Goal: Task Accomplishment & Management: Use online tool/utility

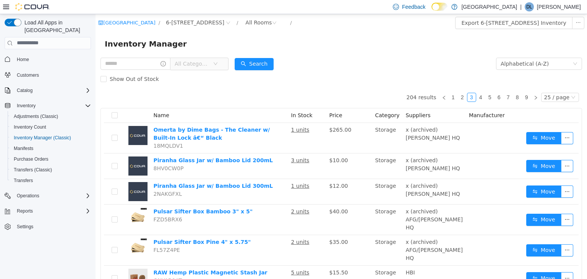
click at [200, 67] on span "All Categories" at bounding box center [192, 64] width 35 height 8
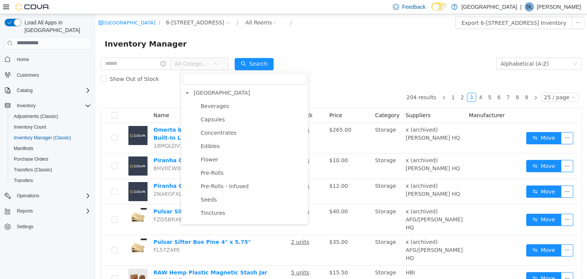
scroll to position [372, 0]
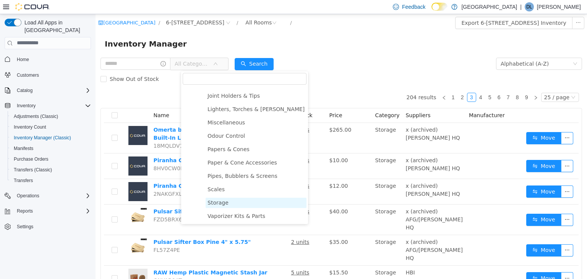
click at [222, 202] on span "Storage" at bounding box center [218, 203] width 21 height 6
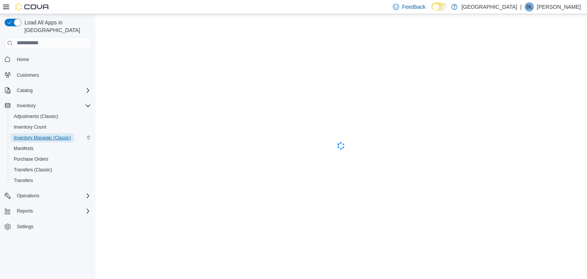
click at [57, 133] on span "Inventory Manager (Classic)" at bounding box center [42, 137] width 57 height 9
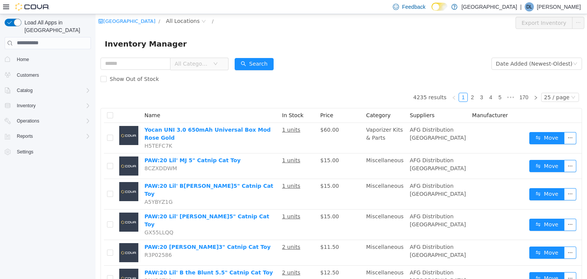
click at [209, 66] on span "All Categories" at bounding box center [192, 64] width 35 height 8
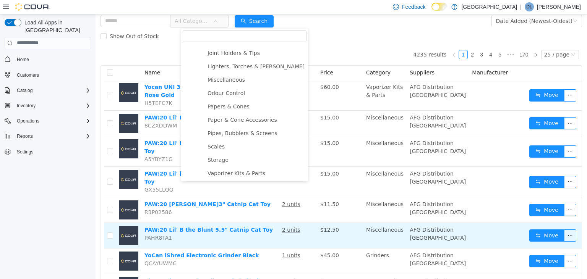
scroll to position [121, 0]
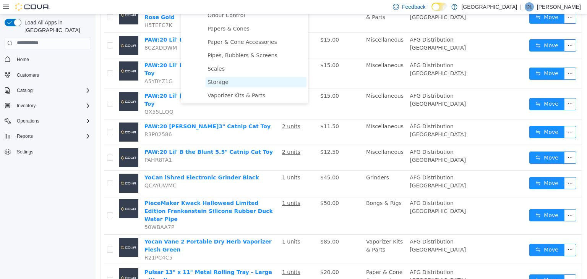
click at [221, 81] on span "Storage" at bounding box center [218, 82] width 21 height 6
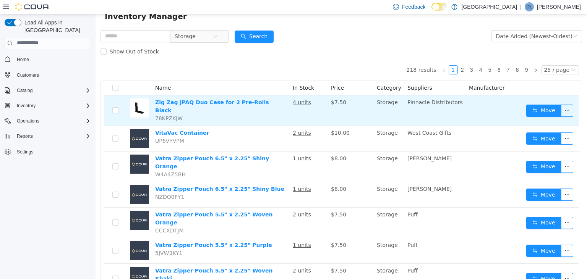
scroll to position [0, 0]
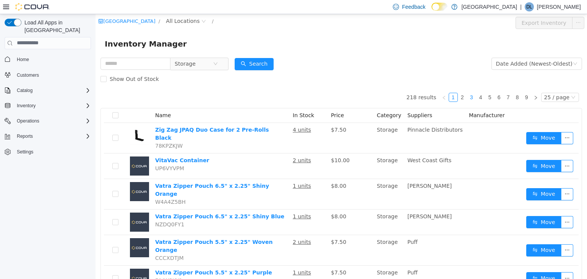
click at [475, 98] on link "3" at bounding box center [472, 97] width 8 height 8
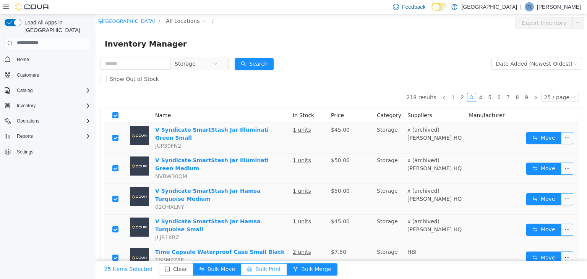
click at [254, 270] on button "Bulk Print" at bounding box center [264, 269] width 46 height 12
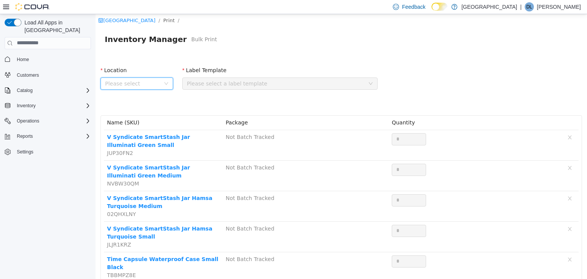
click at [125, 83] on span "Please select" at bounding box center [132, 84] width 55 height 8
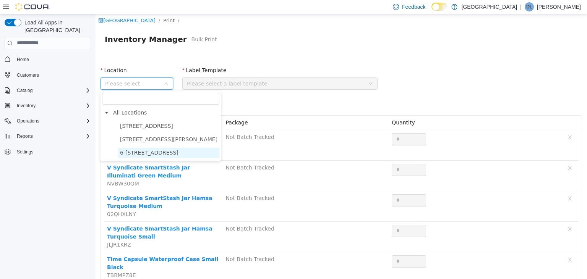
click at [157, 151] on span "6-[STREET_ADDRESS]" at bounding box center [149, 152] width 58 height 6
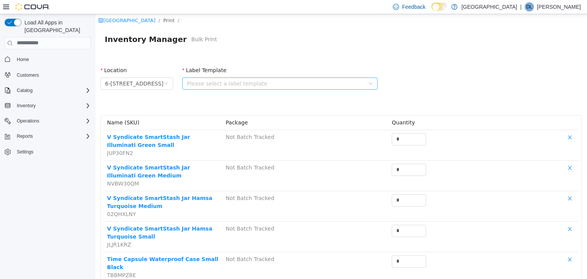
click at [199, 82] on div "Please select a label template" at bounding box center [276, 84] width 178 height 8
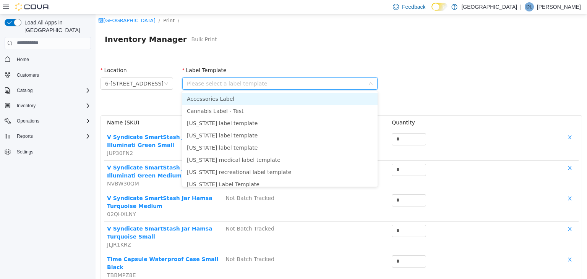
click at [222, 101] on li "Accessories Label" at bounding box center [279, 99] width 195 height 12
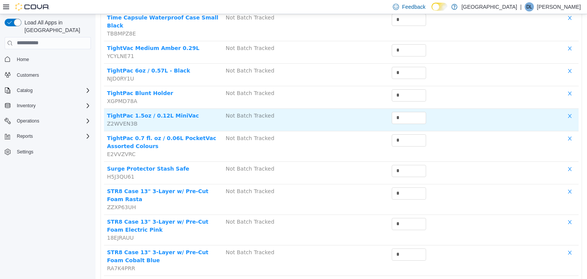
scroll to position [542, 0]
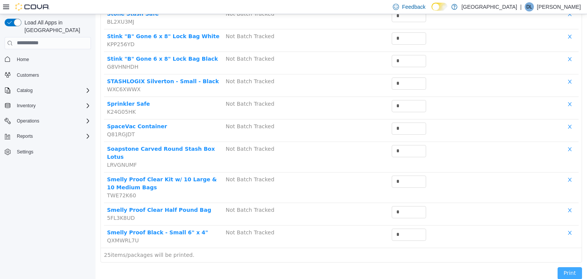
click at [574, 267] on button "Print" at bounding box center [570, 273] width 24 height 12
click at [575, 267] on button "Print" at bounding box center [570, 273] width 24 height 12
click at [499, 263] on div "Print" at bounding box center [341, 275] width 491 height 24
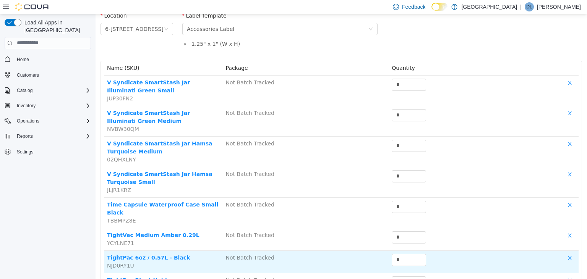
scroll to position [0, 0]
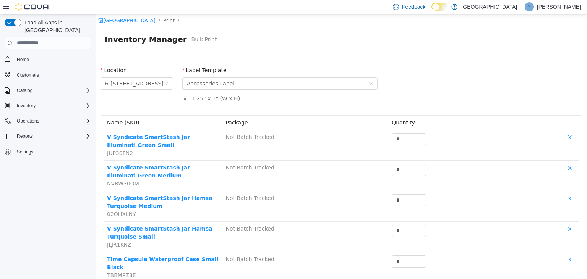
click at [288, 43] on div "Inventory Manager Bulk Print" at bounding box center [341, 39] width 473 height 12
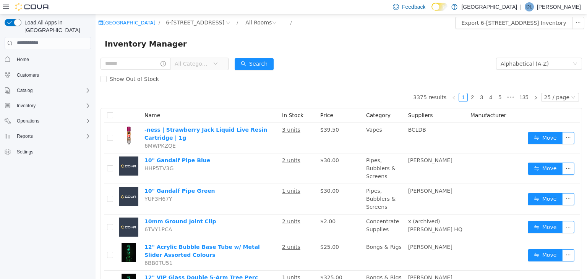
click at [200, 63] on span "All Categories" at bounding box center [192, 64] width 35 height 8
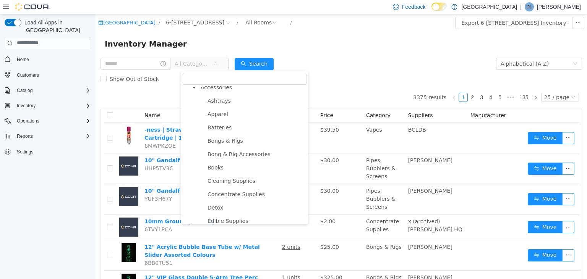
scroll to position [372, 0]
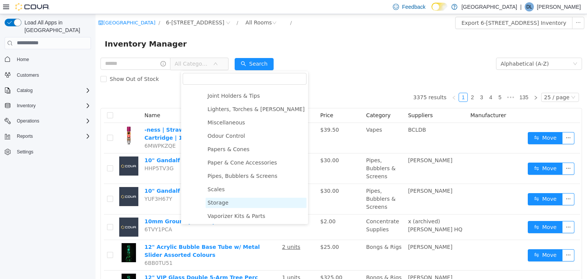
click at [216, 201] on span "Storage" at bounding box center [218, 203] width 21 height 6
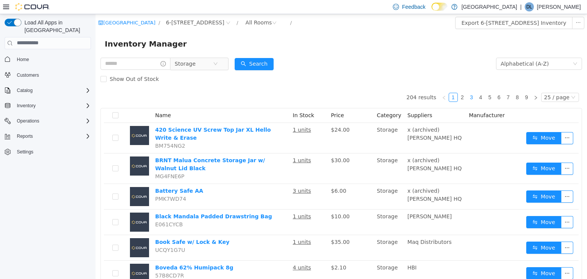
click at [474, 96] on link "3" at bounding box center [472, 97] width 8 height 8
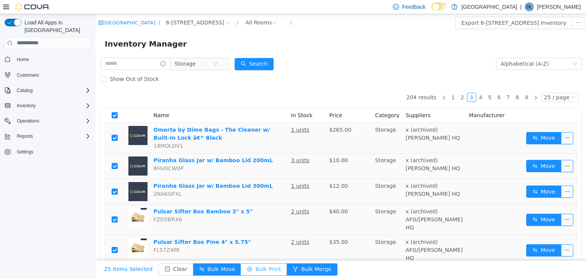
click at [252, 267] on button "Bulk Print" at bounding box center [264, 269] width 46 height 12
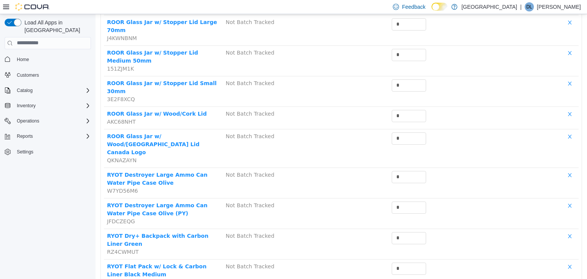
scroll to position [574, 0]
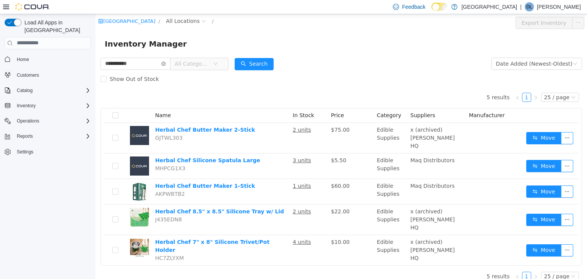
click at [202, 65] on span "All Categories" at bounding box center [192, 64] width 35 height 8
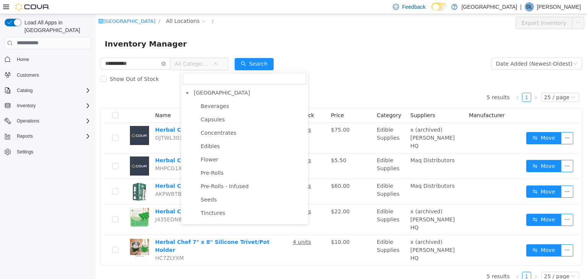
click at [224, 45] on div "Inventory Manager" at bounding box center [341, 43] width 473 height 12
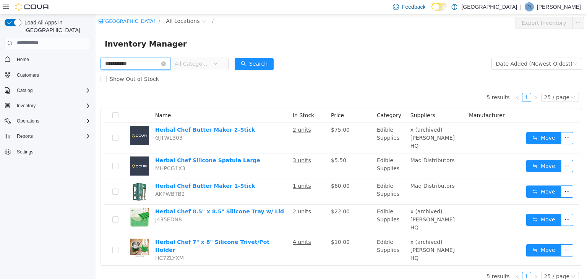
click at [149, 62] on input "**********" at bounding box center [136, 63] width 70 height 12
type input "*"
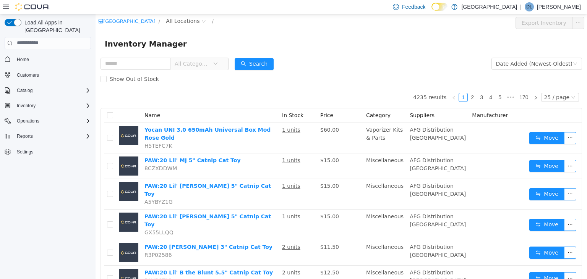
click at [218, 36] on div "Inventory Manager" at bounding box center [342, 43] width 492 height 24
click at [190, 19] on span "All Locations" at bounding box center [183, 20] width 34 height 8
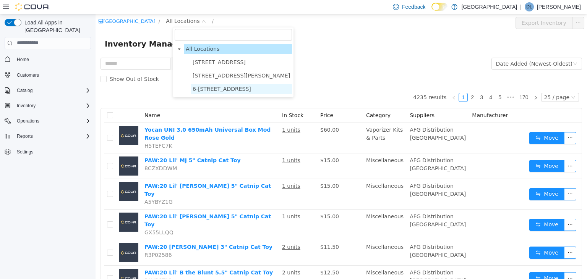
click at [238, 88] on span "6-[STREET_ADDRESS]" at bounding box center [222, 89] width 58 height 6
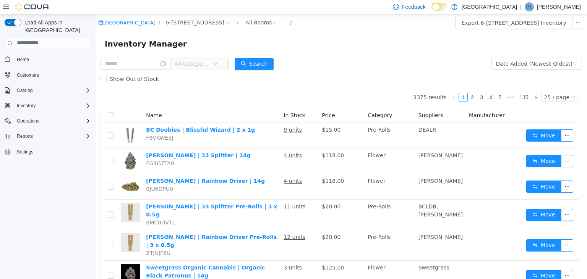
click at [210, 63] on span "All Categories" at bounding box center [192, 64] width 35 height 8
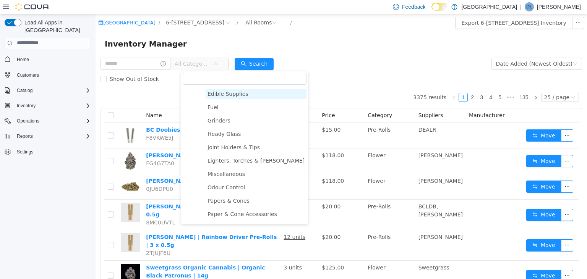
scroll to position [372, 0]
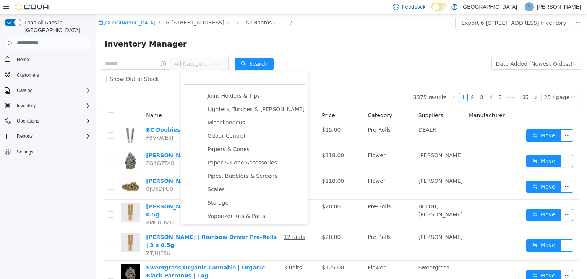
click at [313, 62] on form "All Categories Date Added (Newest-Oldest) Search Show Out of Stock" at bounding box center [342, 71] width 482 height 31
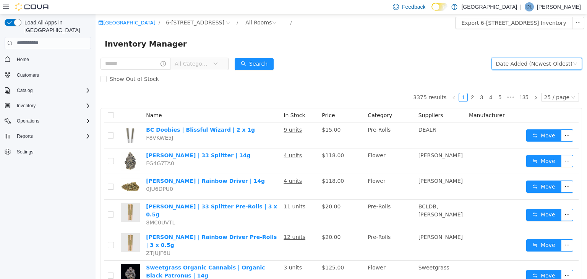
click at [535, 63] on div "Date Added (Newest-Oldest)" at bounding box center [534, 63] width 76 height 11
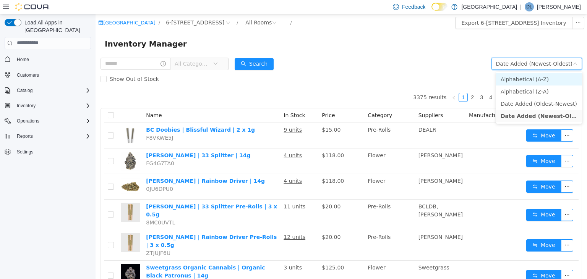
click at [536, 79] on li "Alphabetical (A-Z)" at bounding box center [539, 79] width 86 height 12
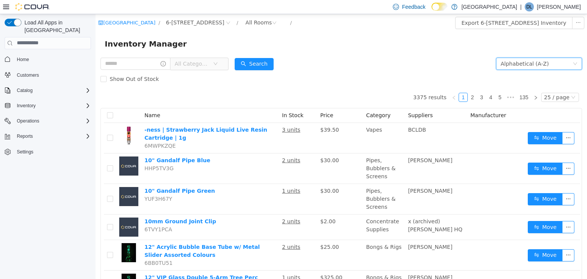
click at [210, 67] on span "All Categories" at bounding box center [192, 64] width 35 height 8
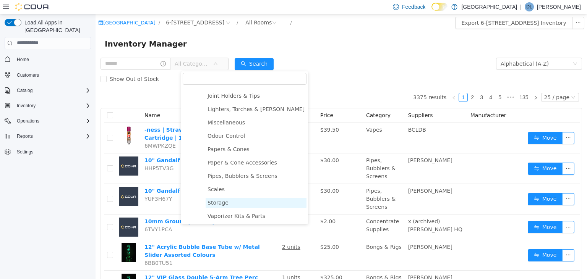
click at [219, 202] on span "Storage" at bounding box center [218, 203] width 21 height 6
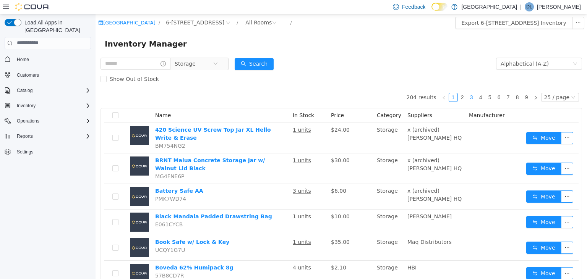
click at [476, 94] on link "3" at bounding box center [472, 97] width 8 height 8
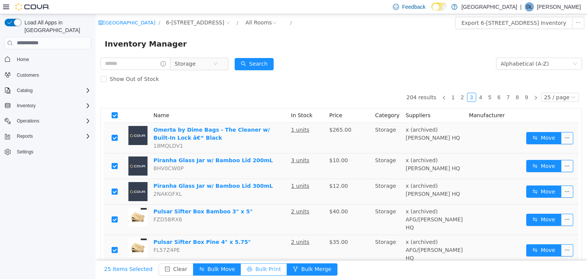
click at [248, 268] on button "Bulk Print" at bounding box center [264, 269] width 46 height 12
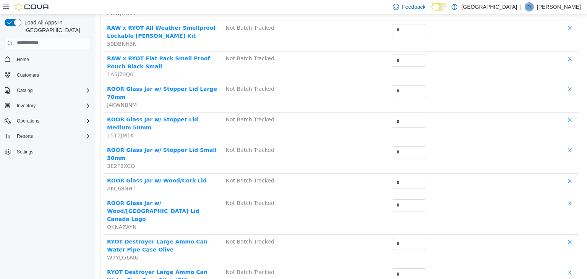
scroll to position [574, 0]
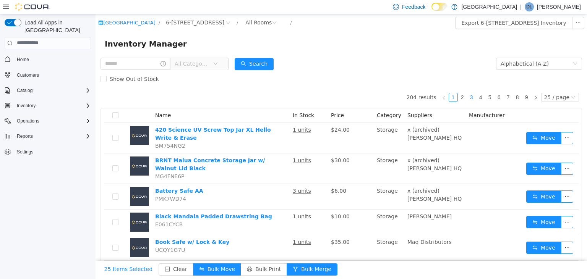
click at [475, 100] on link "3" at bounding box center [472, 97] width 8 height 8
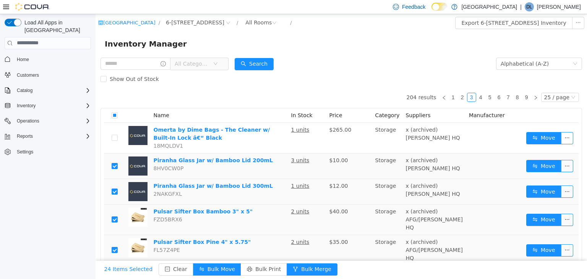
click at [111, 191] on td at bounding box center [114, 192] width 21 height 26
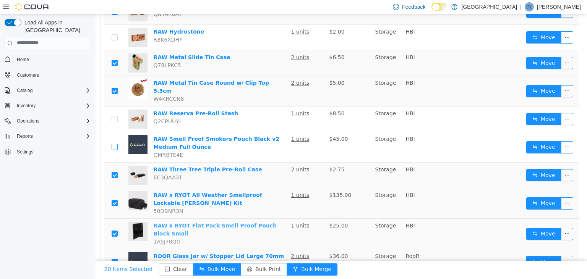
scroll to position [283, 0]
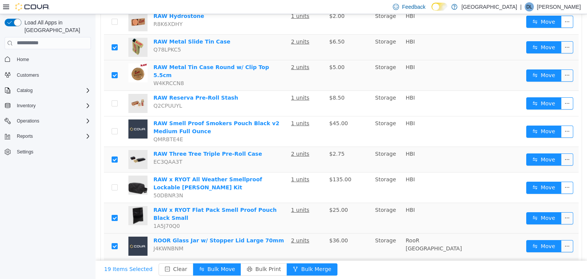
click at [115, 214] on label at bounding box center [115, 218] width 6 height 8
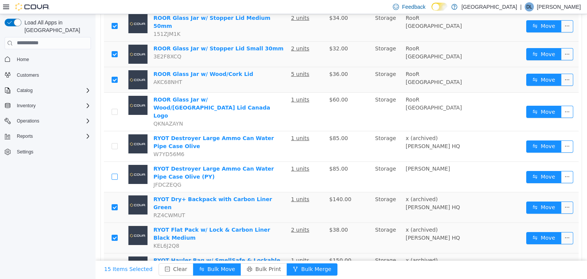
scroll to position [543, 0]
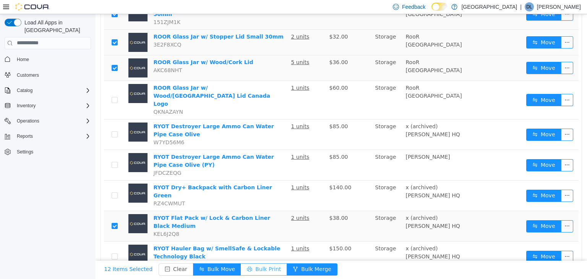
click at [245, 269] on button "Bulk Print" at bounding box center [264, 269] width 46 height 12
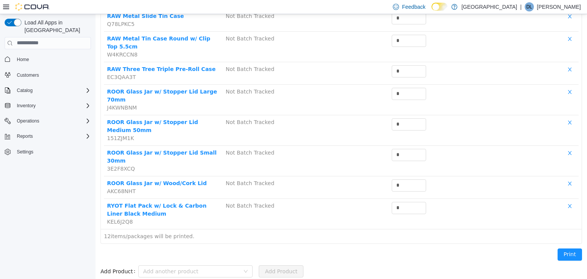
scroll to position [210, 0]
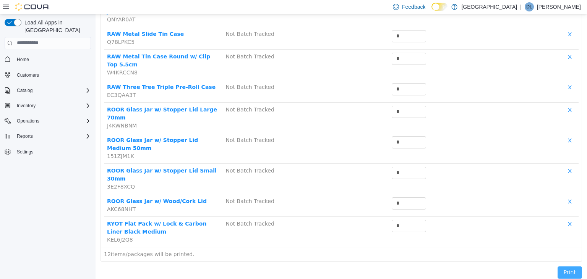
click at [573, 266] on button "Print" at bounding box center [570, 272] width 24 height 12
click at [570, 266] on button "Print" at bounding box center [570, 272] width 24 height 12
click at [568, 266] on button "Print" at bounding box center [570, 272] width 24 height 12
click at [564, 262] on div "Print" at bounding box center [570, 274] width 34 height 24
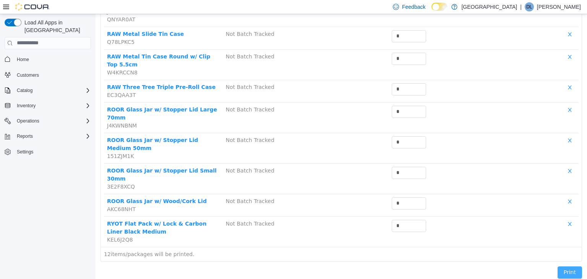
click at [564, 266] on button "Print" at bounding box center [570, 272] width 24 height 12
click at [581, 266] on button "Print" at bounding box center [570, 272] width 24 height 12
click at [576, 266] on button "Print" at bounding box center [570, 272] width 24 height 12
click at [571, 266] on button "Print" at bounding box center [570, 272] width 24 height 12
click at [568, 266] on button "Print" at bounding box center [570, 272] width 24 height 12
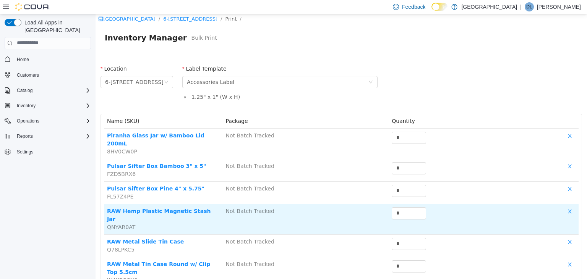
scroll to position [0, 0]
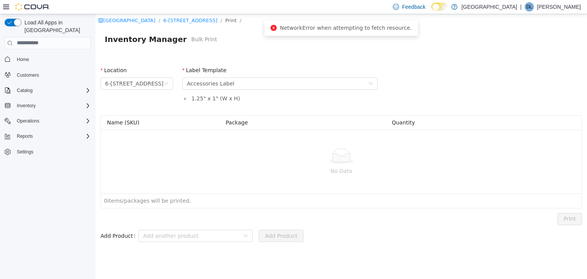
click at [355, 29] on span "NetworkError when attempting to fetch resource." at bounding box center [346, 27] width 132 height 6
click at [21, 57] on span "Home" at bounding box center [23, 60] width 12 height 6
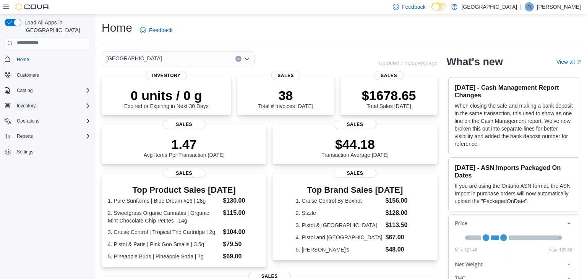
click at [30, 103] on span "Inventory" at bounding box center [26, 106] width 19 height 6
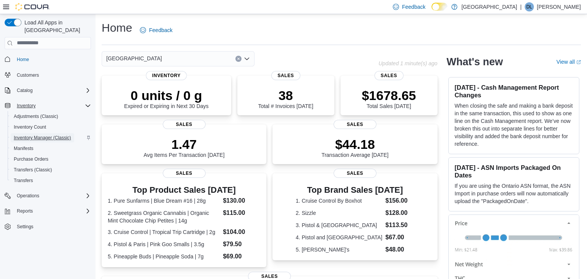
click at [50, 133] on span "Inventory Manager (Classic)" at bounding box center [42, 137] width 57 height 9
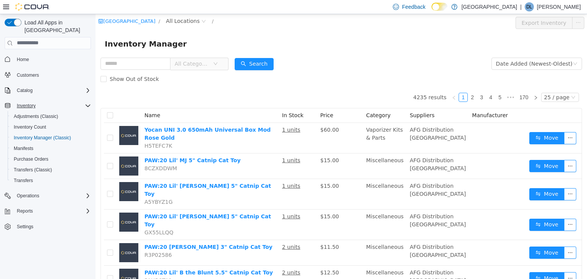
click at [201, 64] on span "All Categories" at bounding box center [192, 64] width 35 height 8
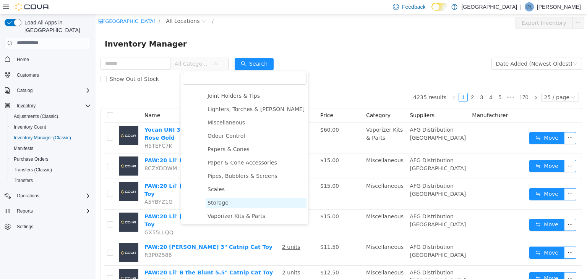
click at [219, 202] on span "Storage" at bounding box center [218, 203] width 21 height 6
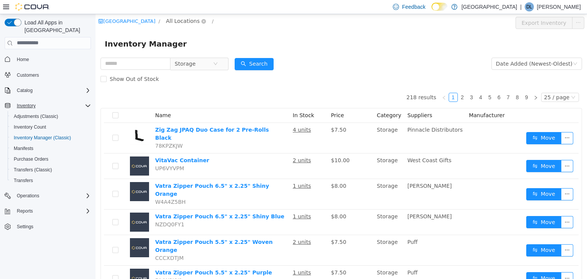
click at [195, 19] on span "All Locations" at bounding box center [183, 20] width 34 height 8
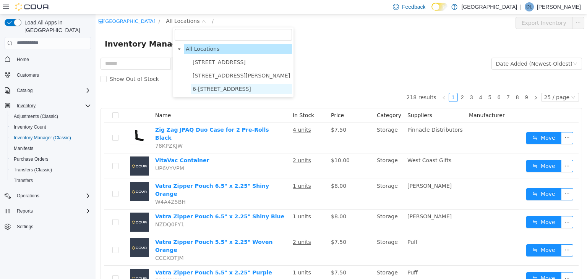
click at [212, 88] on span "6-[STREET_ADDRESS]" at bounding box center [222, 89] width 58 height 6
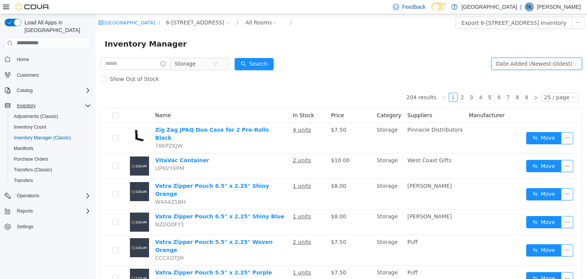
click at [515, 67] on div "Date Added (Newest-Oldest)" at bounding box center [534, 63] width 76 height 11
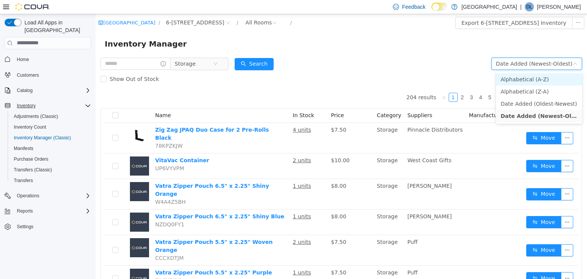
click at [510, 78] on li "Alphabetical (A-Z)" at bounding box center [539, 79] width 86 height 12
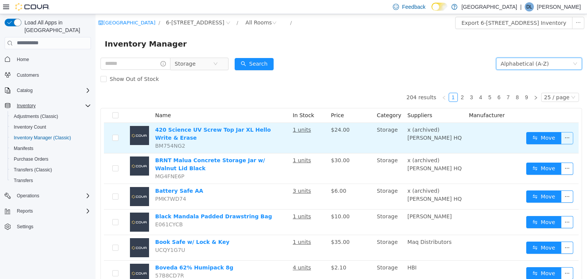
click at [567, 139] on button "button" at bounding box center [567, 138] width 12 height 12
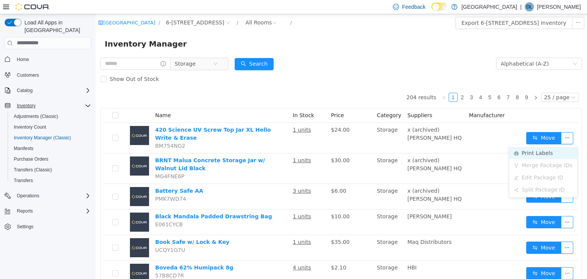
click at [542, 153] on li "Print Labels" at bounding box center [544, 153] width 68 height 12
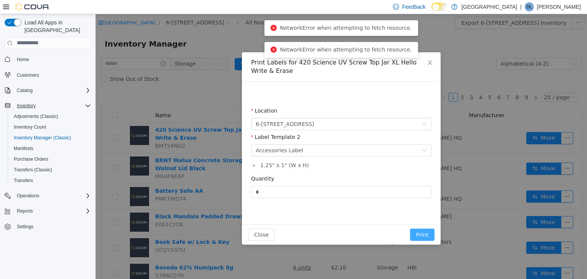
click at [426, 234] on button "Print" at bounding box center [422, 235] width 24 height 12
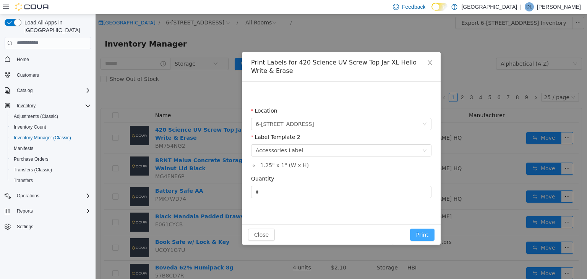
click at [424, 234] on button "Print" at bounding box center [422, 235] width 24 height 12
click at [429, 58] on span "Close" at bounding box center [429, 62] width 21 height 21
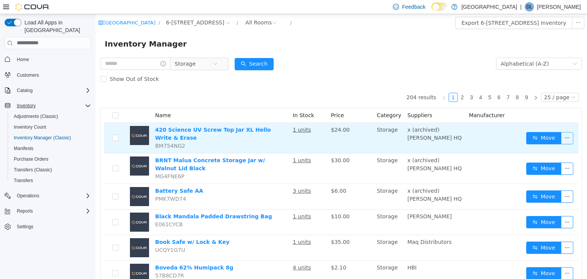
click at [569, 138] on button "button" at bounding box center [567, 138] width 12 height 12
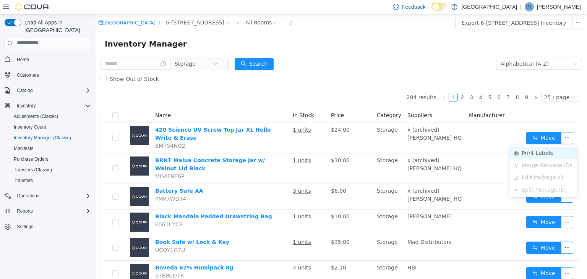
click at [539, 154] on li "Print Labels" at bounding box center [544, 153] width 68 height 12
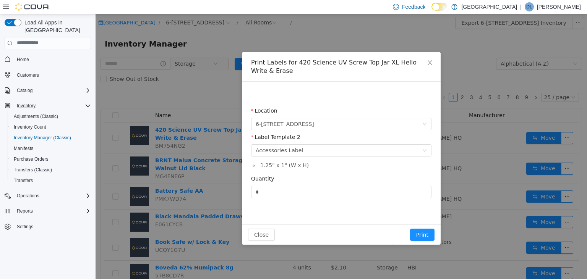
click at [383, 26] on div "Print Labels for 420 Science UV Screw Top Jar XL Hello Write & Erase Location 6…" at bounding box center [342, 146] width 492 height 265
click at [424, 236] on button "Print" at bounding box center [422, 235] width 24 height 12
click at [421, 232] on button "Print" at bounding box center [422, 235] width 24 height 12
click at [475, 52] on div "Print Labels for 420 Science UV Screw Top Jar XL Hello Write & Erase Location 6…" at bounding box center [342, 146] width 492 height 265
click at [283, 151] on div "Accessories Label" at bounding box center [279, 150] width 47 height 11
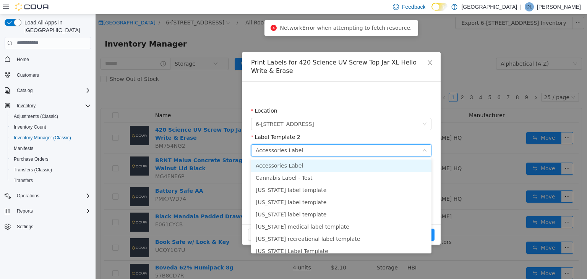
click at [302, 85] on div "Location 6-4715 Trans Canada Hwy Label Template 2 Please select a label templat…" at bounding box center [341, 152] width 199 height 143
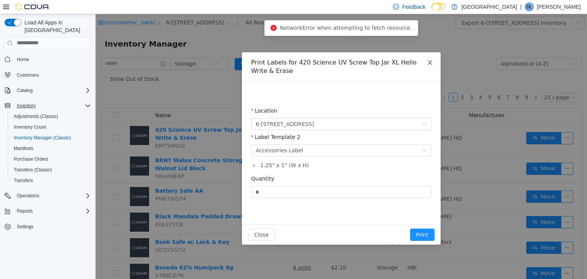
click at [432, 62] on icon "icon: close" at bounding box center [430, 62] width 6 height 6
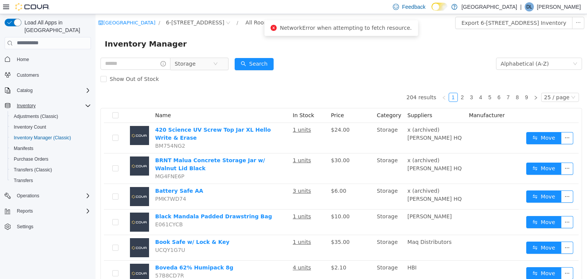
click at [387, 29] on span "NetworkError when attempting to fetch resource." at bounding box center [346, 27] width 132 height 6
drag, startPoint x: 405, startPoint y: 28, endPoint x: 283, endPoint y: 28, distance: 121.2
click at [283, 28] on div "NetworkError when attempting to fetch resource." at bounding box center [341, 28] width 153 height 16
click at [329, 48] on div "Inventory Manager" at bounding box center [341, 43] width 473 height 12
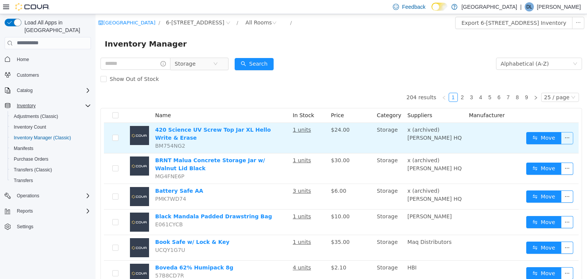
click at [569, 140] on button "button" at bounding box center [567, 138] width 12 height 12
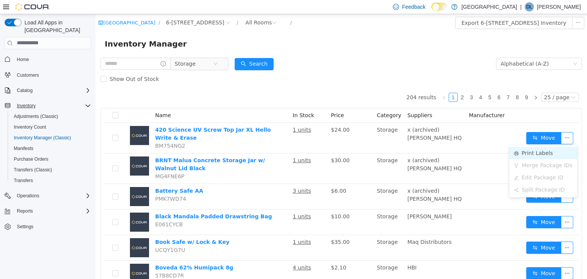
click at [537, 156] on li "Print Labels" at bounding box center [544, 153] width 68 height 12
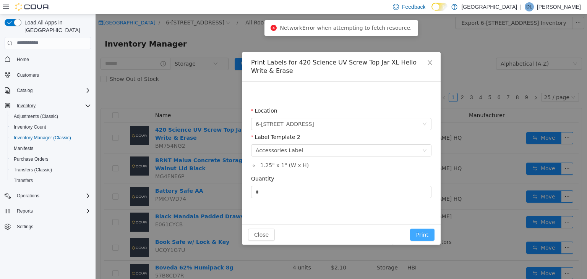
click at [431, 232] on button "Print" at bounding box center [422, 235] width 24 height 12
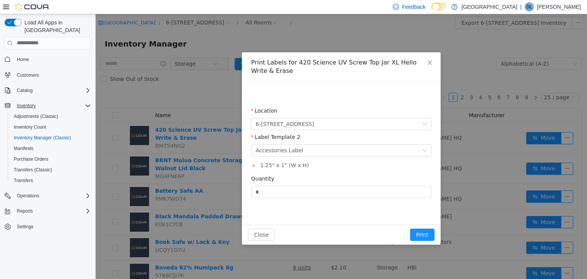
click at [485, 58] on div "Print Labels for 420 Science UV Screw Top Jar XL Hello Write & Erase Location 6…" at bounding box center [342, 146] width 492 height 265
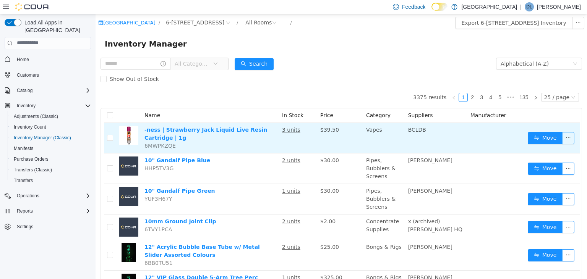
click at [568, 137] on button "button" at bounding box center [568, 138] width 12 height 12
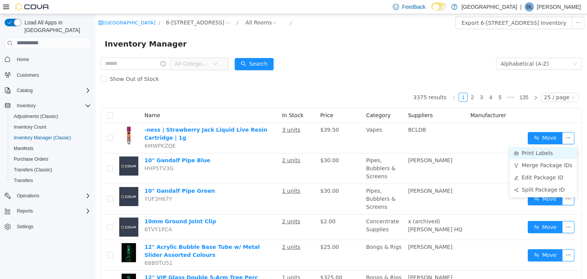
click at [542, 151] on li "Print Labels" at bounding box center [544, 153] width 68 height 12
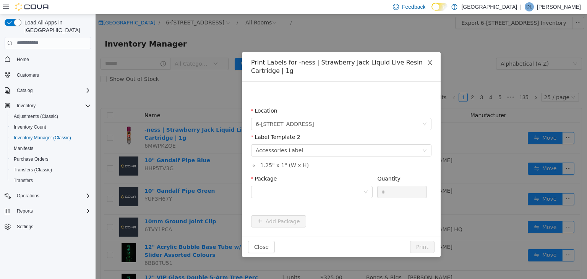
click at [432, 62] on icon "icon: close" at bounding box center [430, 62] width 6 height 6
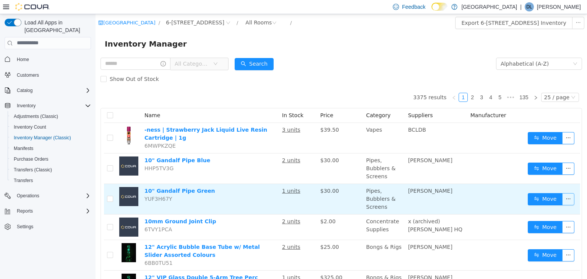
click at [568, 193] on button "button" at bounding box center [568, 199] width 12 height 12
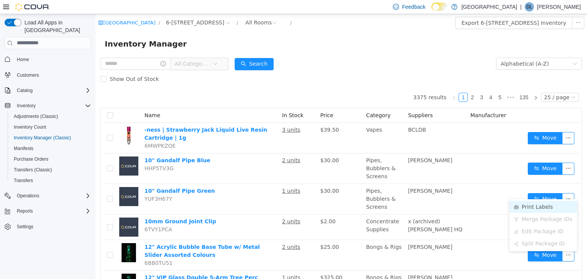
click at [538, 206] on li "Print Labels" at bounding box center [544, 207] width 68 height 12
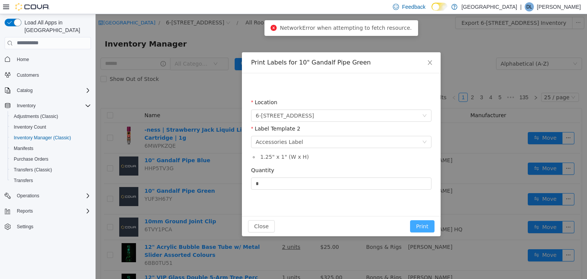
click at [429, 224] on button "Print" at bounding box center [422, 226] width 24 height 12
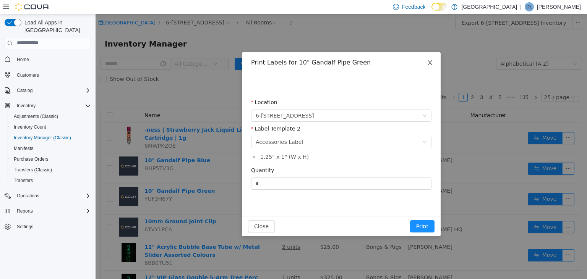
click at [432, 63] on icon "icon: close" at bounding box center [430, 62] width 6 height 6
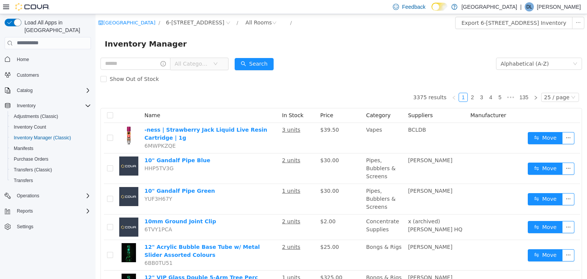
click at [192, 84] on div "Show Out of Stock" at bounding box center [342, 78] width 482 height 15
drag, startPoint x: 164, startPoint y: 81, endPoint x: 99, endPoint y: 80, distance: 65.4
click at [175, 84] on div "Show Out of Stock" at bounding box center [342, 78] width 482 height 15
drag, startPoint x: 212, startPoint y: 36, endPoint x: 183, endPoint y: 47, distance: 30.8
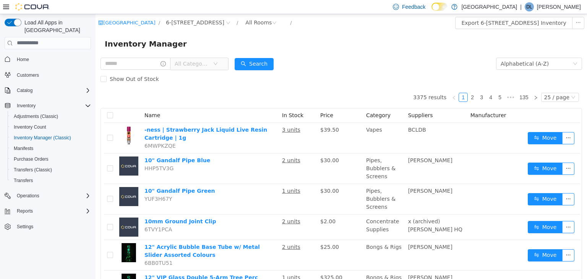
click at [183, 47] on div "Inventory Manager" at bounding box center [342, 43] width 492 height 24
click at [183, 44] on div "Inventory Manager" at bounding box center [341, 43] width 473 height 12
drag, startPoint x: 174, startPoint y: 44, endPoint x: 104, endPoint y: 45, distance: 70.0
click at [105, 45] on div "Inventory Manager" at bounding box center [341, 43] width 473 height 12
click at [195, 42] on div "Inventory Manager" at bounding box center [341, 43] width 473 height 12
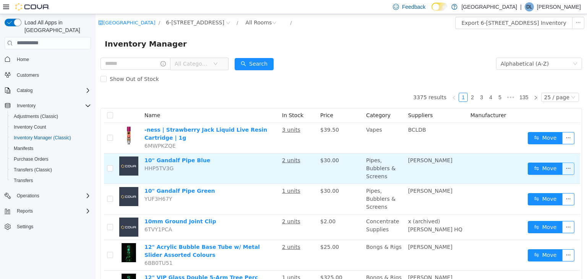
click at [570, 165] on button "button" at bounding box center [568, 168] width 12 height 12
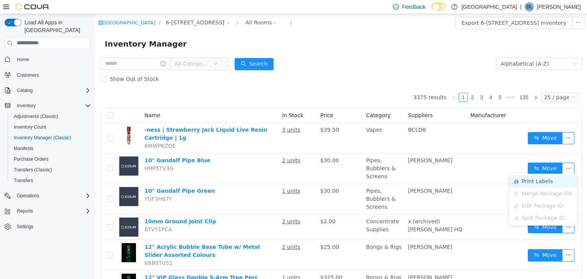
click at [540, 181] on li "Print Labels" at bounding box center [544, 181] width 68 height 12
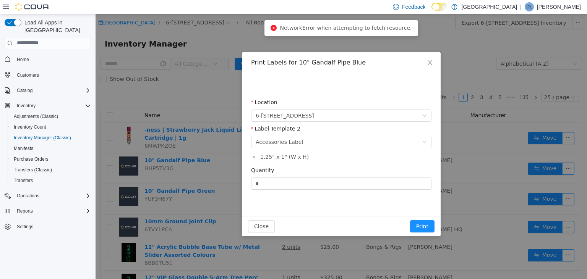
click at [344, 28] on span "NetworkError when attempting to fetch resource." at bounding box center [346, 27] width 132 height 6
click at [429, 63] on icon "icon: close" at bounding box center [430, 62] width 6 height 6
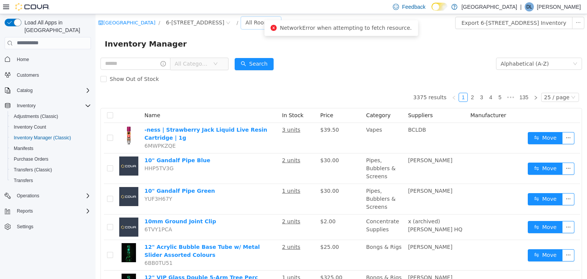
click at [266, 24] on div "All Rooms" at bounding box center [258, 21] width 26 height 11
click at [273, 49] on li "Sales Floor" at bounding box center [280, 50] width 46 height 12
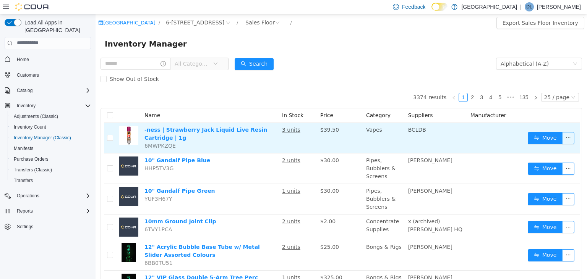
click at [566, 137] on button "button" at bounding box center [568, 138] width 12 height 12
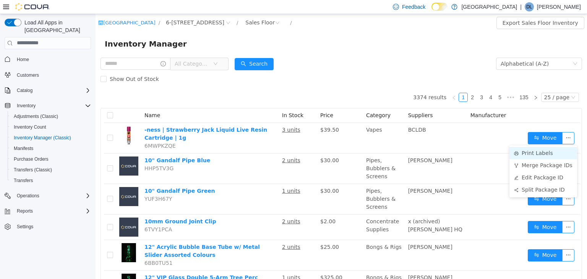
click at [532, 153] on li "Print Labels" at bounding box center [544, 153] width 68 height 12
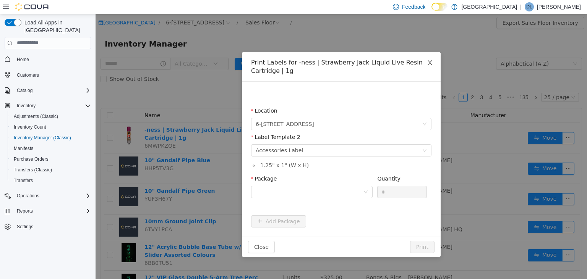
click at [430, 60] on icon "icon: close" at bounding box center [430, 62] width 6 height 6
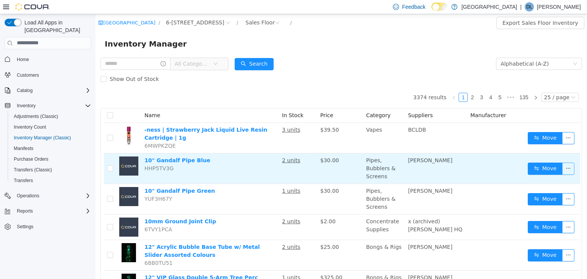
click at [567, 168] on button "button" at bounding box center [568, 168] width 12 height 12
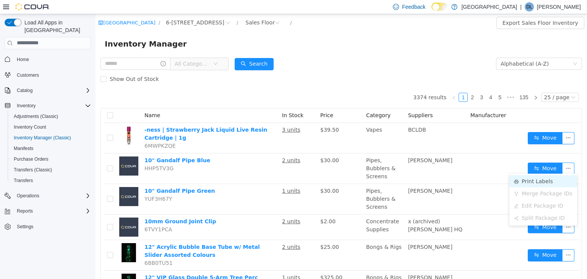
click at [538, 180] on li "Print Labels" at bounding box center [544, 181] width 68 height 12
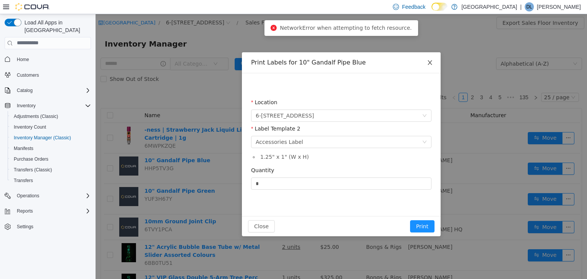
click at [432, 63] on icon "icon: close" at bounding box center [430, 62] width 6 height 6
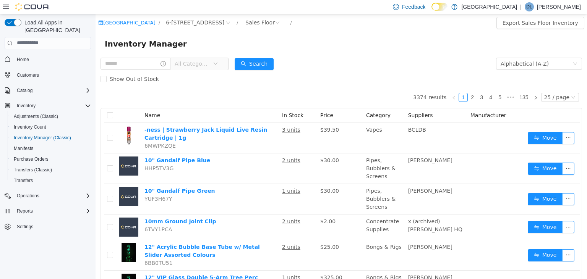
click at [431, 63] on form "All Categories Alphabetical (A-Z) Search Show Out of Stock" at bounding box center [342, 71] width 482 height 31
drag, startPoint x: 292, startPoint y: 62, endPoint x: 191, endPoint y: 67, distance: 101.4
click at [191, 67] on form "All Categories Alphabetical (A-Z) Search Show Out of Stock" at bounding box center [342, 71] width 482 height 31
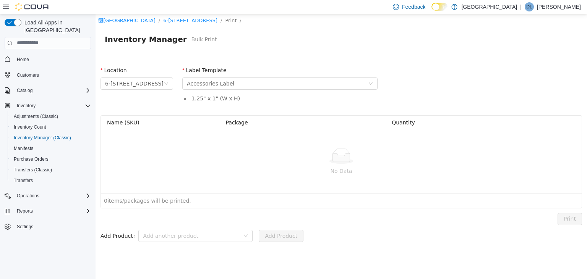
click at [166, 154] on div at bounding box center [341, 155] width 469 height 15
click at [28, 103] on span "Inventory" at bounding box center [26, 106] width 19 height 6
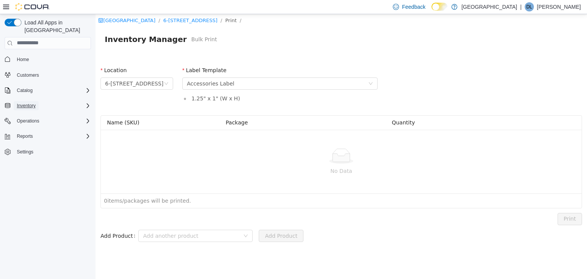
click at [28, 103] on span "Inventory" at bounding box center [26, 106] width 19 height 6
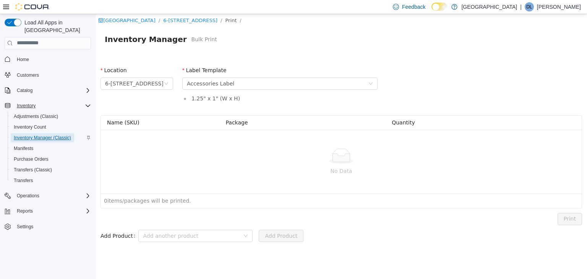
click at [40, 135] on span "Inventory Manager (Classic)" at bounding box center [42, 138] width 57 height 6
click at [25, 55] on span "Home" at bounding box center [23, 59] width 12 height 9
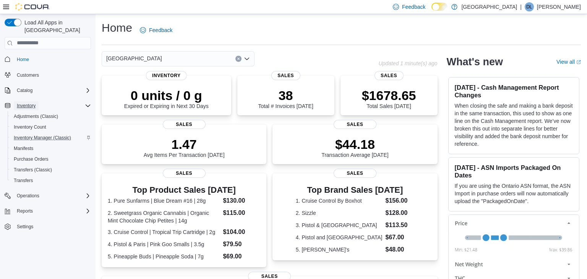
click at [26, 102] on span "Inventory" at bounding box center [26, 105] width 19 height 9
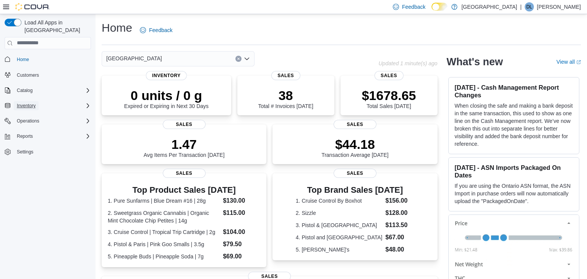
click at [26, 102] on span "Inventory" at bounding box center [26, 105] width 19 height 9
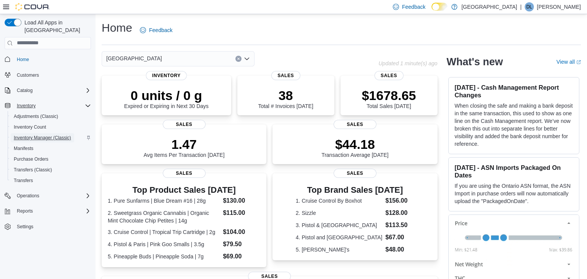
click at [40, 135] on span "Inventory Manager (Classic)" at bounding box center [42, 138] width 57 height 6
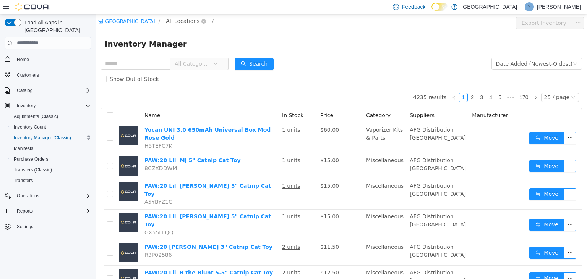
click at [184, 21] on span "All Locations" at bounding box center [183, 20] width 34 height 8
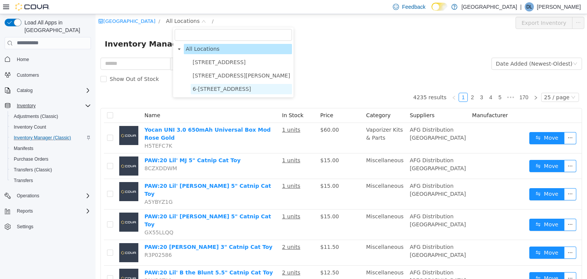
click at [216, 89] on span "6-[STREET_ADDRESS]" at bounding box center [222, 89] width 58 height 6
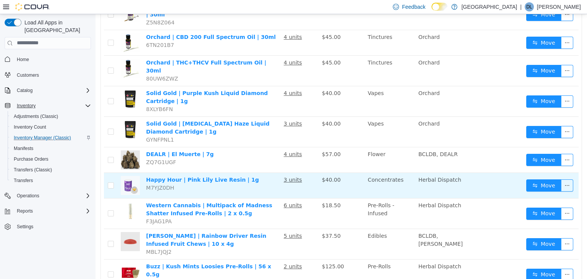
scroll to position [558, 0]
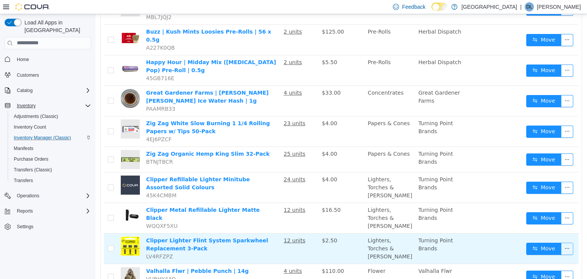
click at [569, 243] on button "button" at bounding box center [567, 249] width 12 height 12
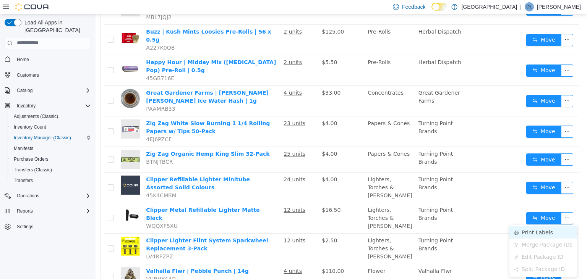
click at [539, 234] on li "Print Labels" at bounding box center [544, 232] width 68 height 12
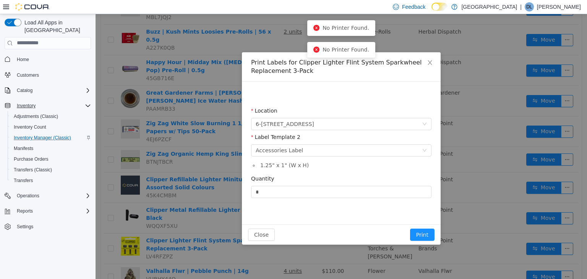
drag, startPoint x: 343, startPoint y: 48, endPoint x: 340, endPoint y: 36, distance: 12.7
click at [342, 46] on div "No Printer Found." at bounding box center [342, 49] width 56 height 8
click at [340, 32] on div "No Printer Found." at bounding box center [341, 28] width 68 height 16
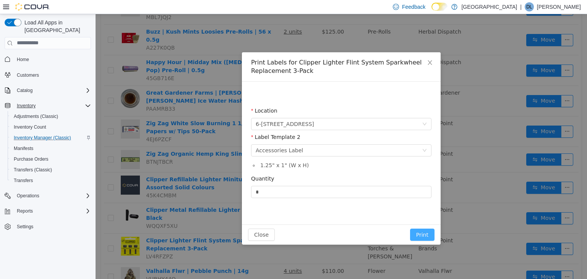
click at [419, 236] on button "Print" at bounding box center [422, 235] width 24 height 12
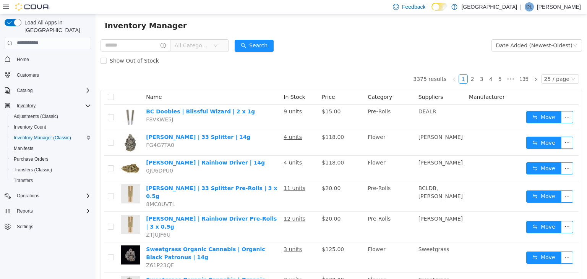
scroll to position [0, 0]
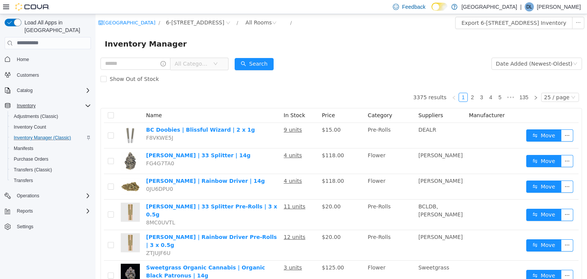
click at [203, 63] on span "All Categories" at bounding box center [192, 64] width 35 height 8
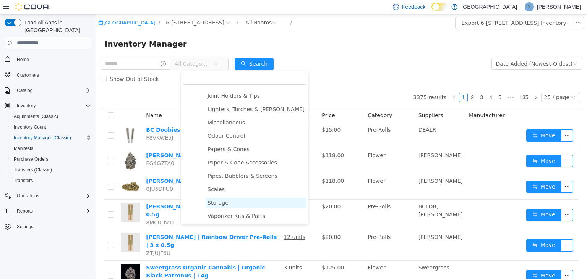
click at [216, 203] on span "Storage" at bounding box center [218, 203] width 21 height 6
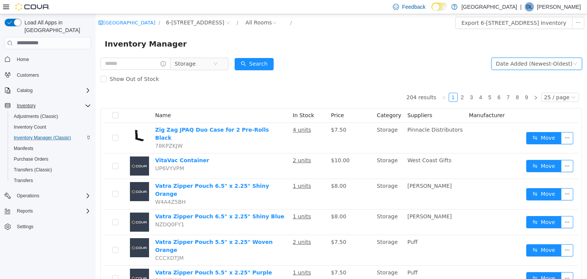
click at [525, 64] on div "Date Added (Newest-Oldest)" at bounding box center [534, 63] width 76 height 11
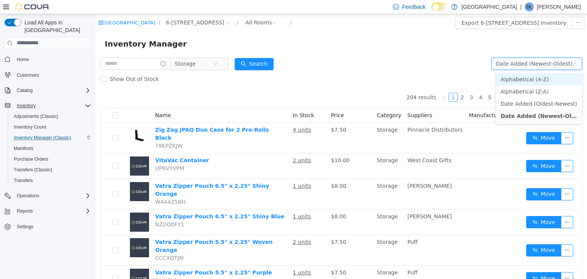
click at [522, 78] on li "Alphabetical (A-Z)" at bounding box center [539, 79] width 86 height 12
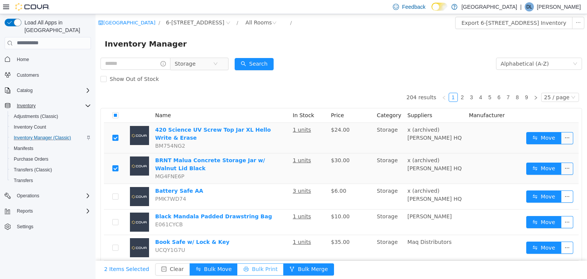
click at [254, 271] on button "Bulk Print" at bounding box center [260, 269] width 46 height 12
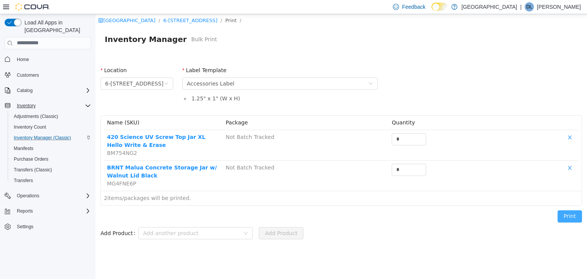
click at [568, 219] on button "Print" at bounding box center [570, 216] width 24 height 12
click at [24, 57] on span "Home" at bounding box center [23, 60] width 12 height 6
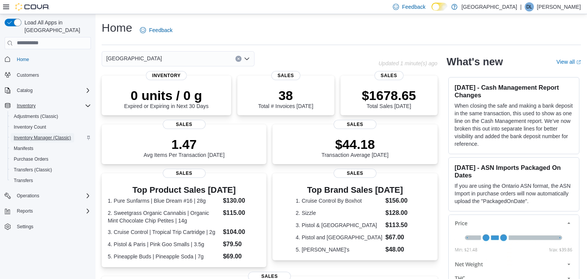
click at [36, 135] on span "Inventory Manager (Classic)" at bounding box center [42, 138] width 57 height 6
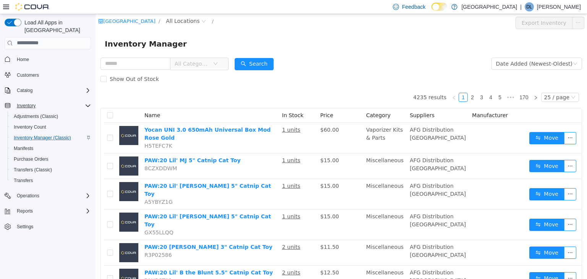
click at [207, 67] on span "All Categories" at bounding box center [192, 64] width 35 height 8
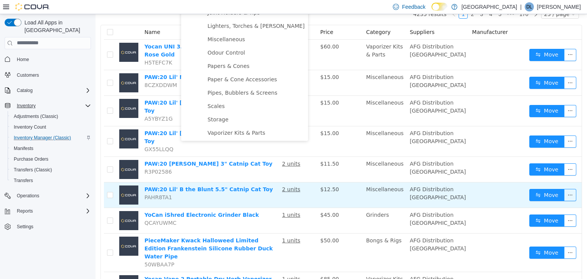
scroll to position [40, 0]
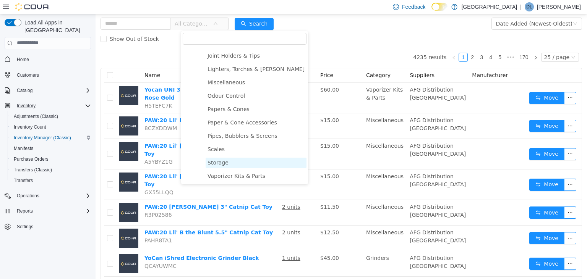
click at [218, 162] on span "Storage" at bounding box center [218, 162] width 21 height 6
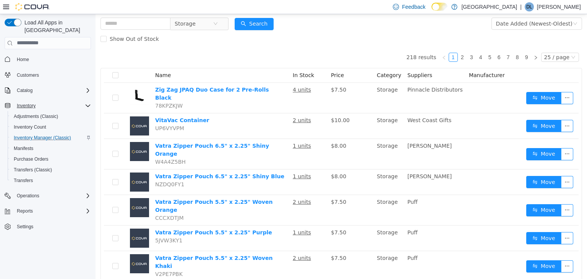
drag, startPoint x: 191, startPoint y: 51, endPoint x: 167, endPoint y: 44, distance: 24.7
click at [101, 38] on div "Show Out of Stock" at bounding box center [342, 38] width 482 height 15
click at [166, 39] on div "Show Out of Stock" at bounding box center [342, 38] width 482 height 15
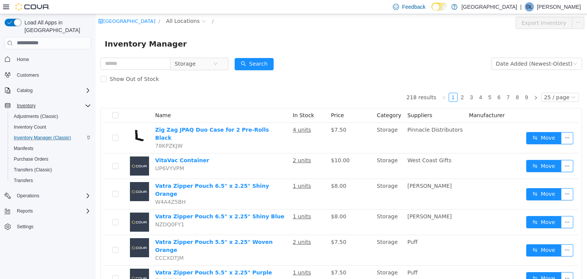
click at [210, 39] on div "Inventory Manager" at bounding box center [341, 43] width 473 height 12
click at [194, 21] on span "All Locations" at bounding box center [183, 20] width 34 height 8
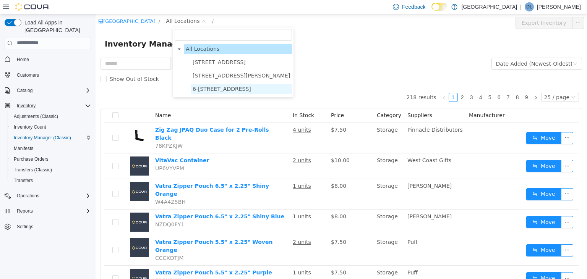
click at [218, 89] on span "6-[STREET_ADDRESS]" at bounding box center [222, 89] width 58 height 6
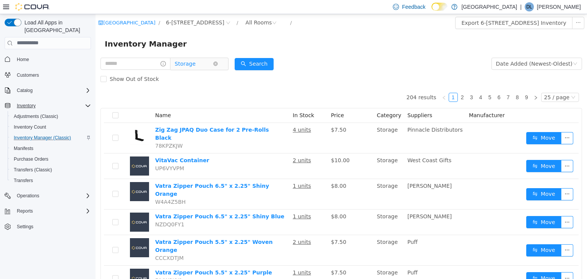
click at [196, 64] on span "Storage" at bounding box center [185, 63] width 21 height 11
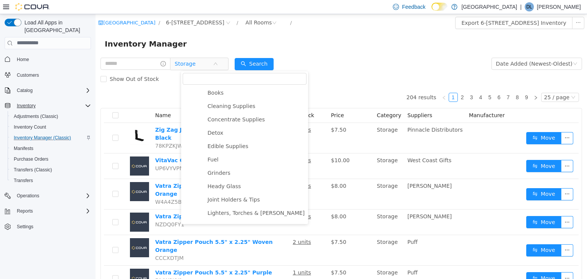
scroll to position [262, 0]
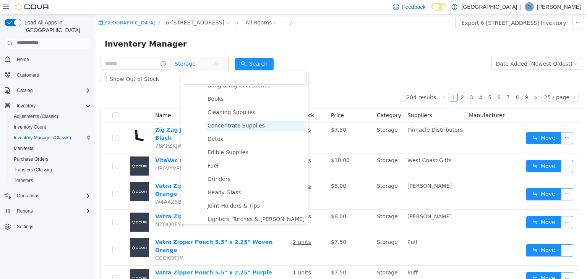
click at [242, 125] on span "Concentrate Supplies" at bounding box center [236, 125] width 57 height 6
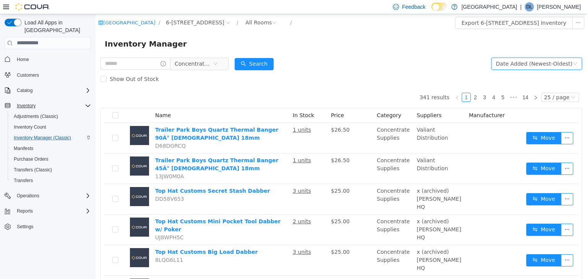
click at [520, 66] on div "Date Added (Newest-Oldest)" at bounding box center [534, 63] width 76 height 11
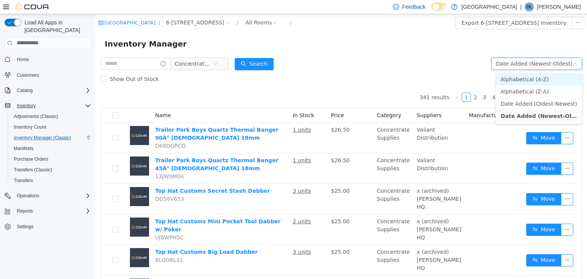
click at [517, 79] on li "Alphabetical (A-Z)" at bounding box center [539, 79] width 86 height 12
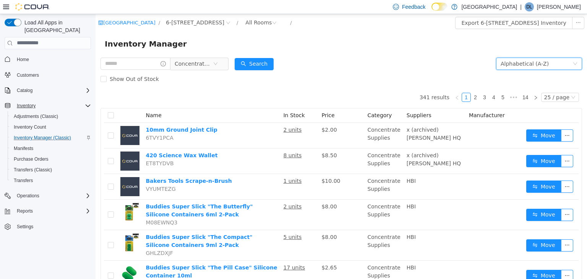
click at [432, 61] on form "Concentrate Supplies Alphabetical (A-Z) Search Show Out of Stock" at bounding box center [342, 71] width 482 height 31
click at [498, 97] on link "4" at bounding box center [494, 97] width 8 height 8
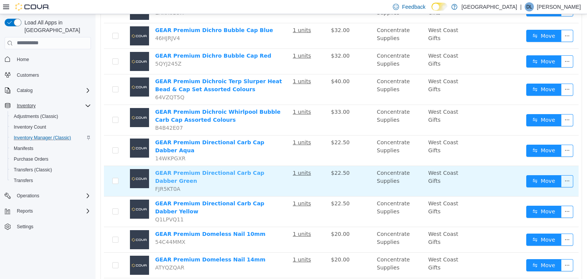
scroll to position [543, 0]
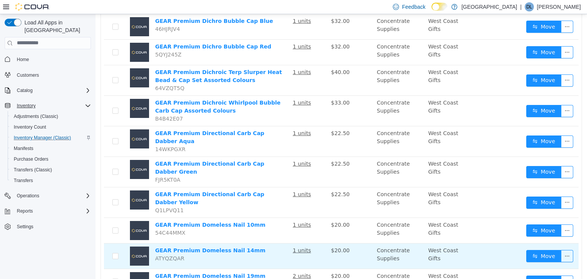
click at [112, 244] on td at bounding box center [115, 257] width 23 height 26
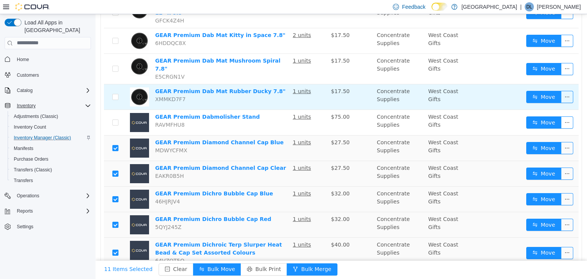
scroll to position [341, 0]
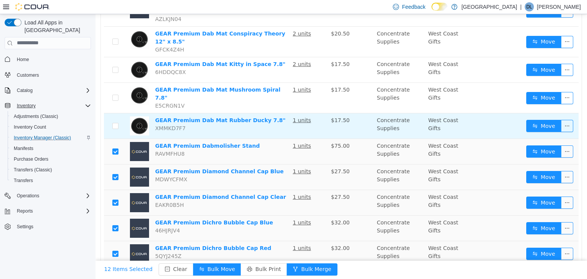
click at [115, 113] on td at bounding box center [115, 126] width 23 height 26
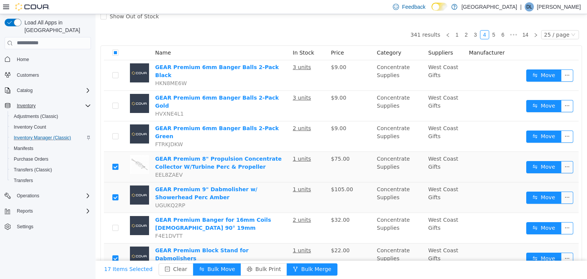
scroll to position [58, 0]
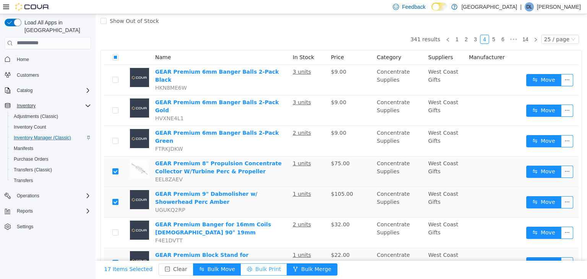
click at [254, 271] on button "Bulk Print" at bounding box center [264, 269] width 46 height 12
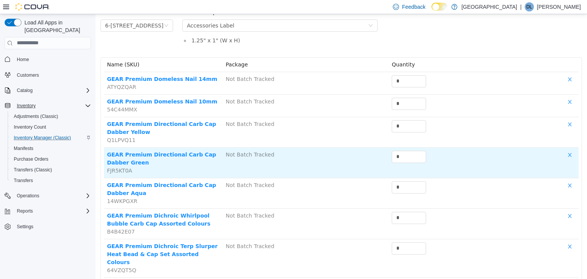
scroll to position [362, 0]
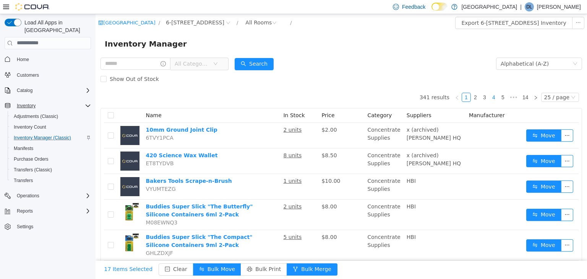
click at [498, 97] on link "4" at bounding box center [494, 97] width 8 height 8
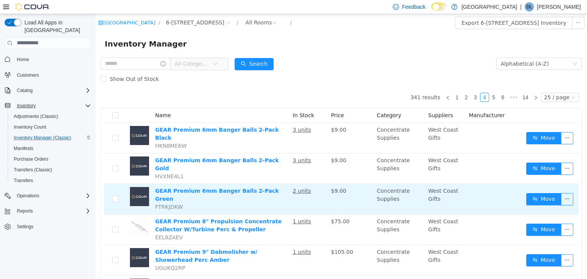
click at [120, 188] on td at bounding box center [115, 199] width 23 height 31
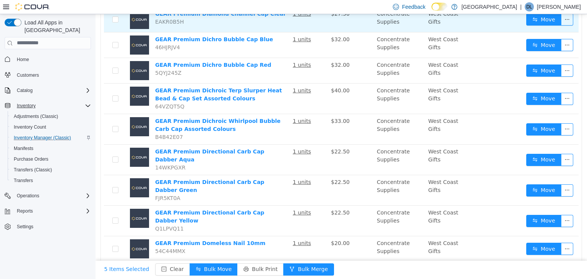
scroll to position [543, 0]
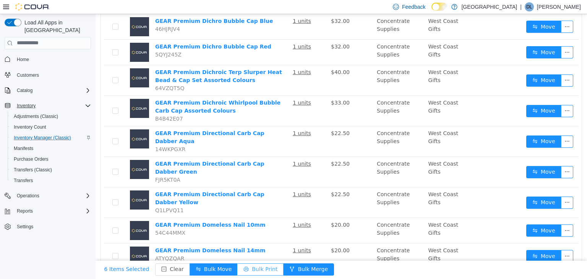
click at [246, 271] on button "Bulk Print" at bounding box center [260, 269] width 46 height 12
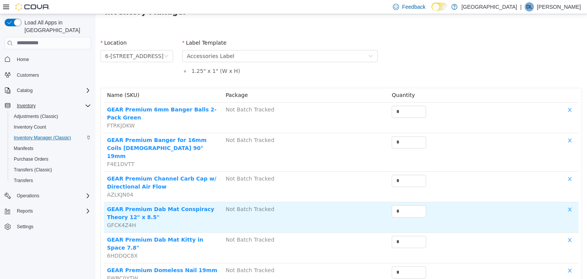
scroll to position [40, 0]
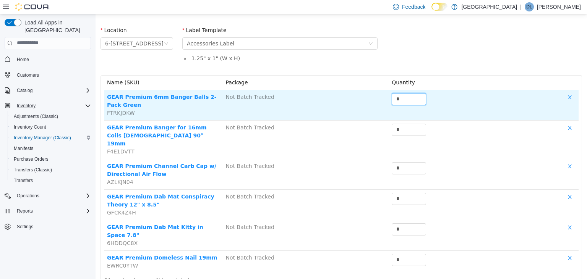
drag, startPoint x: 405, startPoint y: 97, endPoint x: 351, endPoint y: 96, distance: 53.9
click at [392, 96] on input "*" at bounding box center [409, 98] width 34 height 11
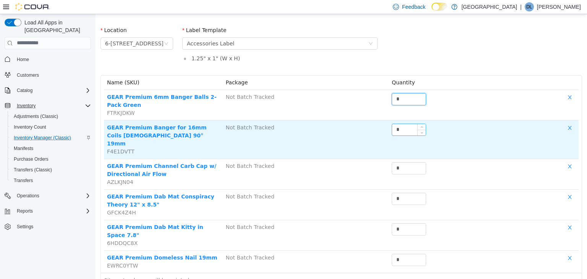
type input "*"
click at [392, 126] on input "*" at bounding box center [409, 129] width 34 height 11
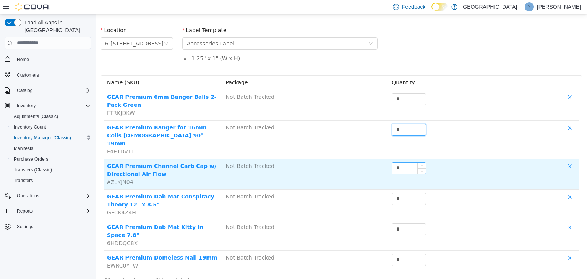
type input "*"
drag, startPoint x: 404, startPoint y: 165, endPoint x: 398, endPoint y: 166, distance: 6.7
click at [389, 162] on td "*" at bounding box center [424, 174] width 71 height 31
drag, startPoint x: 405, startPoint y: 159, endPoint x: 416, endPoint y: 169, distance: 15.5
click at [393, 162] on input "*" at bounding box center [409, 167] width 34 height 11
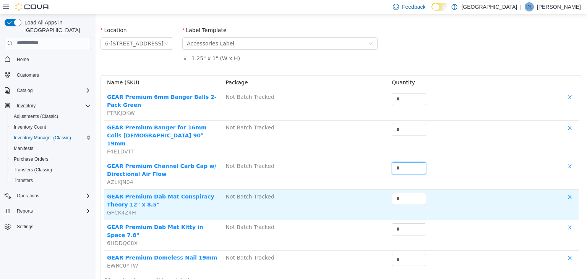
type input "*"
drag, startPoint x: 410, startPoint y: 184, endPoint x: 388, endPoint y: 187, distance: 22.8
click at [388, 190] on tr "GEAR Premium Dab Mat Conspiracy Theory 12" x 8.5" GFCK4Z4H Not Batch Tracked *" at bounding box center [341, 205] width 475 height 31
drag, startPoint x: 397, startPoint y: 190, endPoint x: 408, endPoint y: 193, distance: 11.0
click at [392, 193] on input "*" at bounding box center [409, 198] width 34 height 11
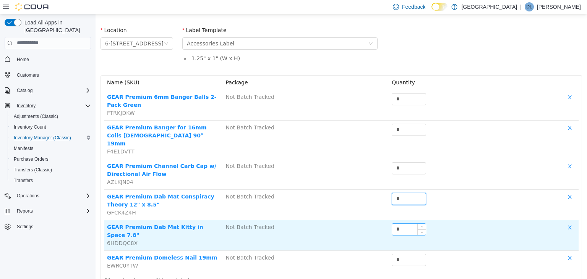
type input "*"
drag, startPoint x: 405, startPoint y: 219, endPoint x: 394, endPoint y: 221, distance: 11.3
click at [392, 224] on input "*" at bounding box center [409, 229] width 34 height 11
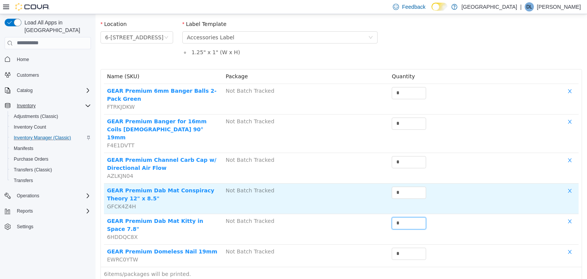
scroll to position [67, 0]
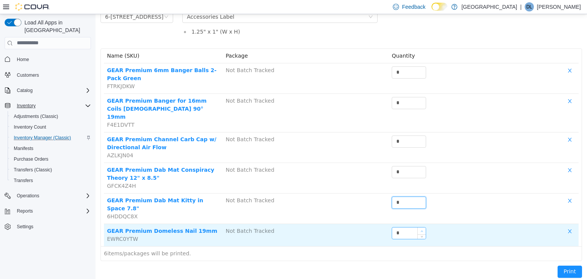
type input "*"
click at [423, 227] on span "Increase Value" at bounding box center [422, 230] width 8 height 7
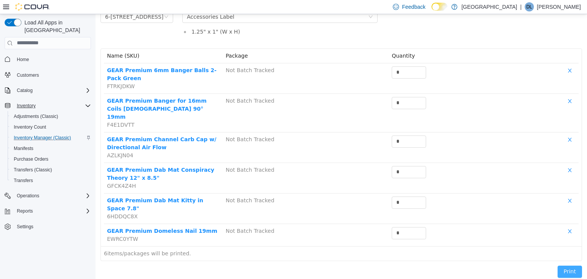
click at [565, 266] on button "Print" at bounding box center [570, 272] width 24 height 12
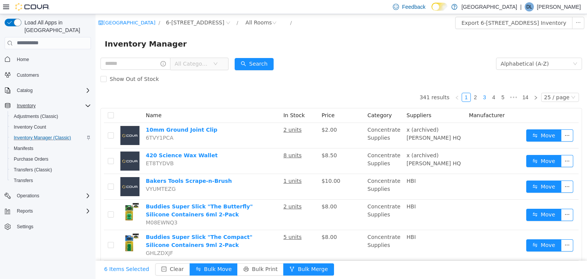
click at [488, 97] on link "3" at bounding box center [485, 97] width 8 height 8
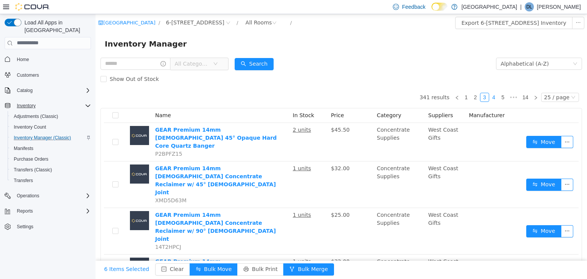
click at [498, 96] on link "4" at bounding box center [494, 97] width 8 height 8
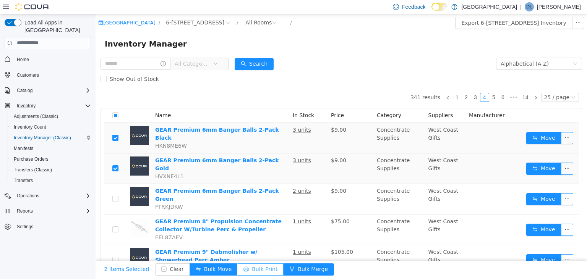
click at [253, 271] on button "Bulk Print" at bounding box center [260, 269] width 46 height 12
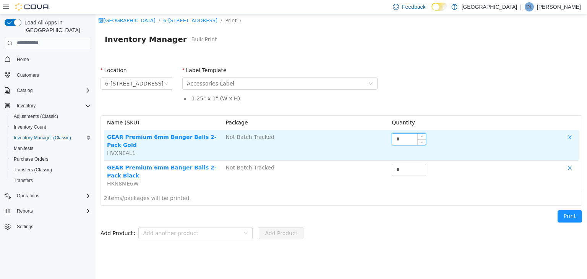
drag, startPoint x: 412, startPoint y: 137, endPoint x: 384, endPoint y: 139, distance: 28.0
click at [392, 139] on input "*" at bounding box center [409, 138] width 34 height 11
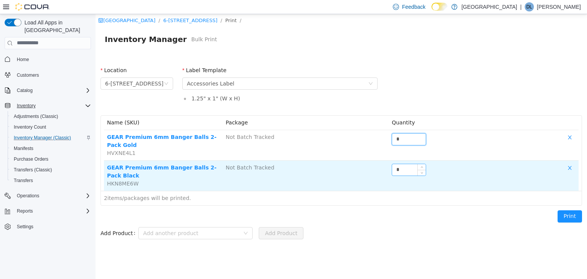
type input "*"
drag, startPoint x: 412, startPoint y: 169, endPoint x: 374, endPoint y: 171, distance: 37.9
click at [392, 169] on input "*" at bounding box center [409, 169] width 34 height 11
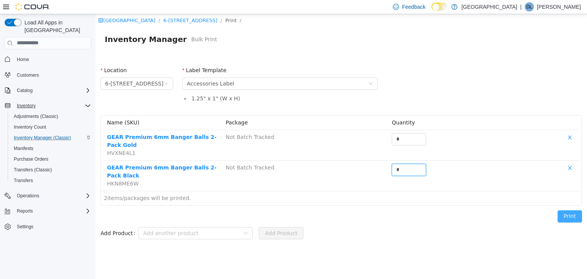
type input "*"
click at [574, 214] on button "Print" at bounding box center [570, 216] width 24 height 12
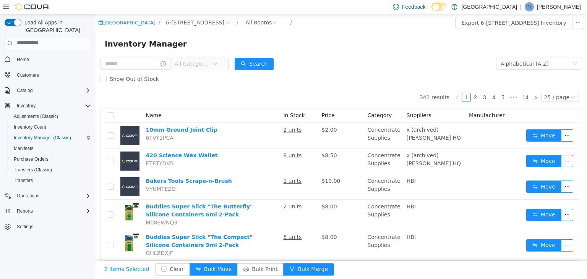
click at [333, 63] on form "All Categories Alphabetical (A-Z) Search Show Out of Stock" at bounding box center [342, 71] width 482 height 31
click at [496, 97] on link "4" at bounding box center [494, 97] width 8 height 8
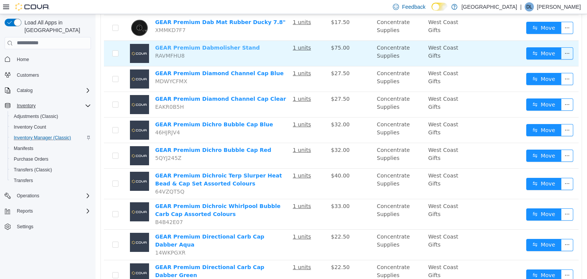
scroll to position [543, 0]
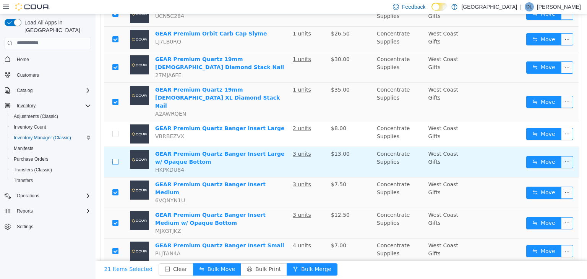
scroll to position [588, 0]
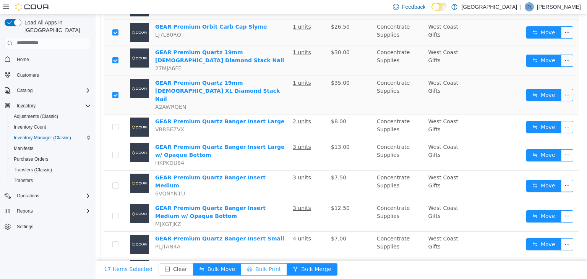
click at [260, 267] on button "Bulk Print" at bounding box center [264, 269] width 46 height 12
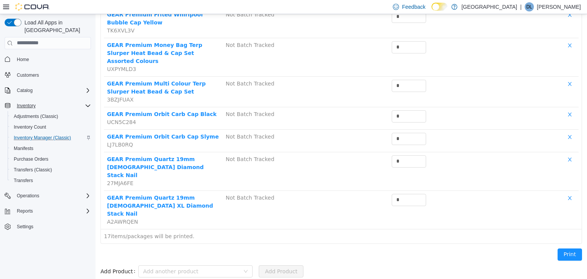
scroll to position [402, 0]
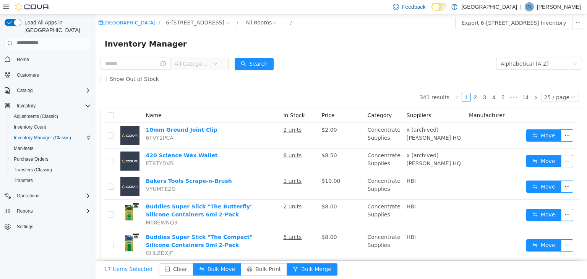
click at [507, 97] on link "5" at bounding box center [503, 97] width 8 height 8
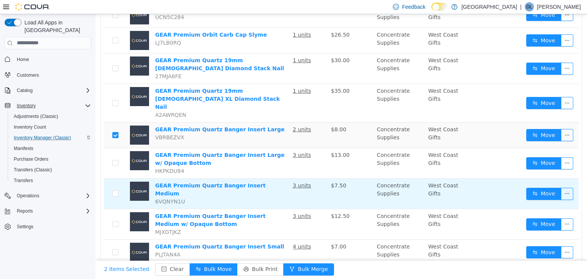
scroll to position [588, 0]
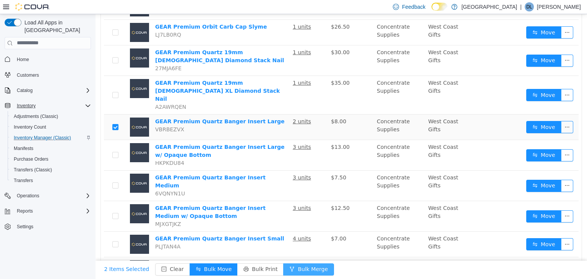
click at [303, 268] on button "Bulk Merge" at bounding box center [308, 269] width 51 height 12
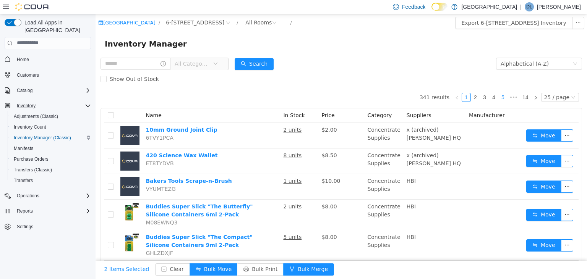
click at [507, 98] on link "5" at bounding box center [503, 97] width 8 height 8
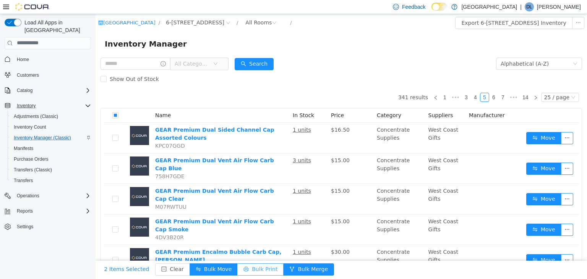
click at [252, 271] on button "Bulk Print" at bounding box center [260, 269] width 46 height 12
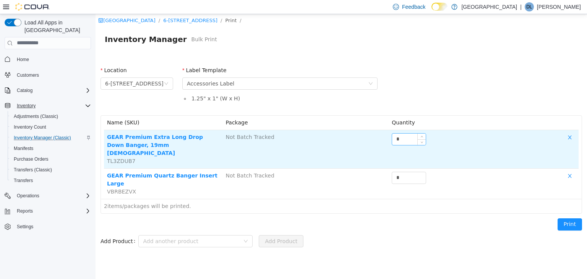
drag, startPoint x: 413, startPoint y: 140, endPoint x: 380, endPoint y: 142, distance: 33.3
click at [392, 142] on input "*" at bounding box center [409, 138] width 34 height 11
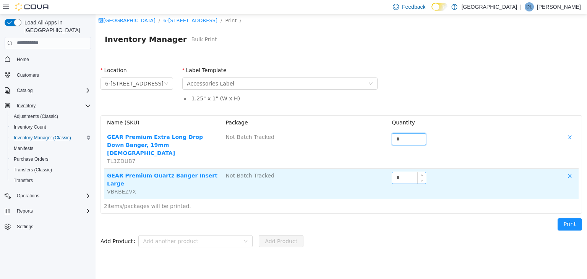
type input "*"
drag, startPoint x: 391, startPoint y: 171, endPoint x: 385, endPoint y: 170, distance: 6.1
click at [392, 172] on input "*" at bounding box center [409, 177] width 34 height 11
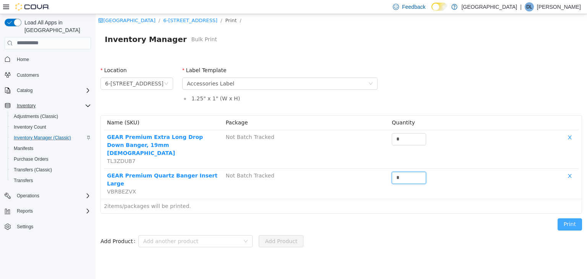
type input "*"
click at [568, 218] on button "Print" at bounding box center [570, 224] width 24 height 12
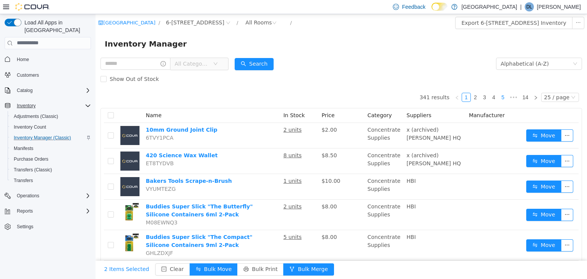
click at [507, 96] on link "5" at bounding box center [503, 97] width 8 height 8
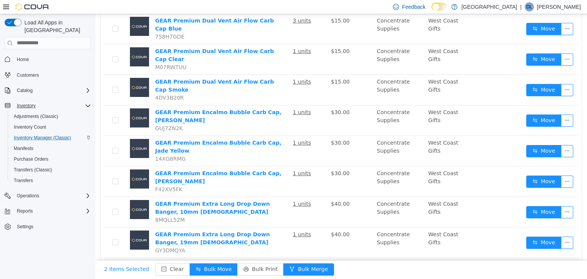
scroll to position [242, 0]
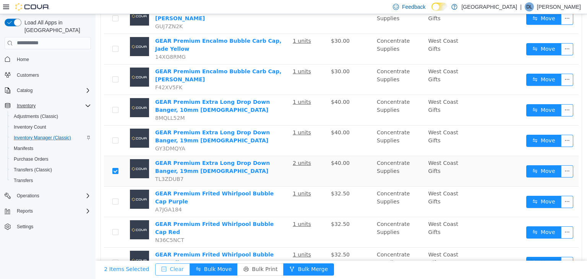
click at [169, 270] on button "Clear" at bounding box center [172, 269] width 35 height 12
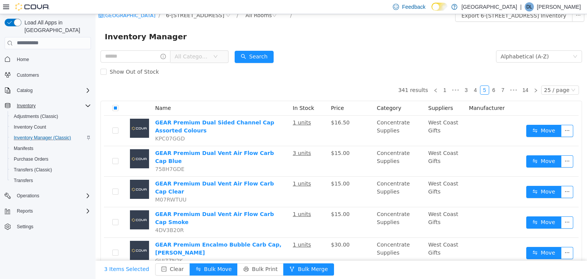
scroll to position [0, 0]
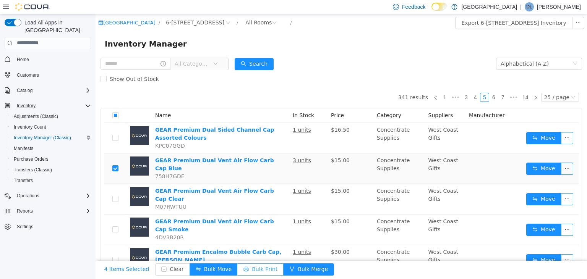
click at [247, 269] on button "Bulk Print" at bounding box center [260, 269] width 46 height 12
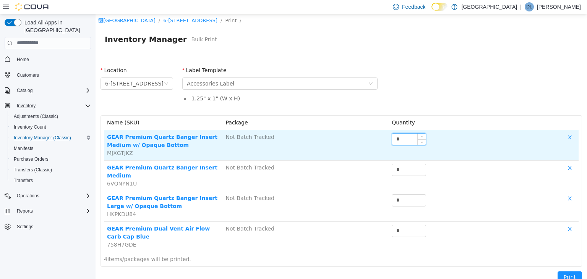
drag, startPoint x: 406, startPoint y: 142, endPoint x: 375, endPoint y: 141, distance: 31.0
click at [392, 141] on input "*" at bounding box center [409, 138] width 34 height 11
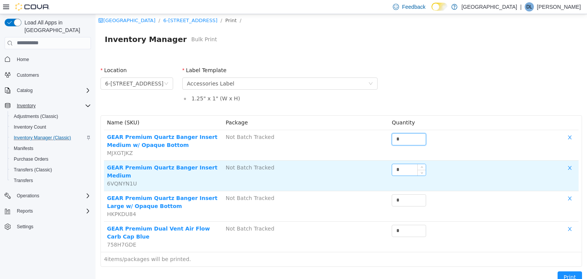
type input "*"
drag, startPoint x: 395, startPoint y: 168, endPoint x: 389, endPoint y: 172, distance: 7.5
click at [392, 170] on input "*" at bounding box center [409, 169] width 34 height 11
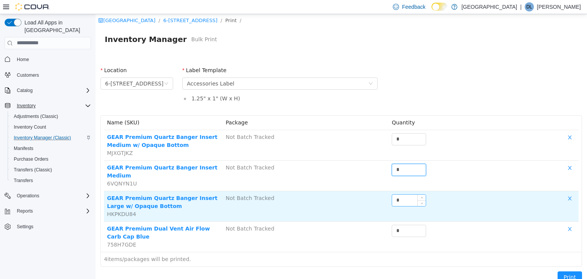
type input "*"
drag, startPoint x: 410, startPoint y: 205, endPoint x: 393, endPoint y: 201, distance: 16.9
click at [393, 201] on input "*" at bounding box center [409, 200] width 34 height 11
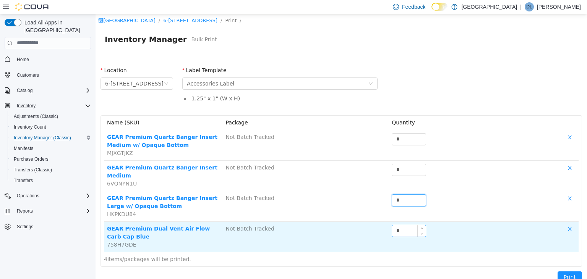
type input "*"
drag, startPoint x: 406, startPoint y: 235, endPoint x: 398, endPoint y: 235, distance: 8.8
click at [392, 231] on input "*" at bounding box center [409, 230] width 34 height 11
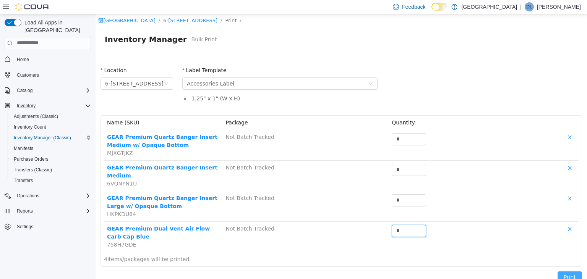
type input "*"
click at [572, 276] on button "Print" at bounding box center [570, 277] width 24 height 12
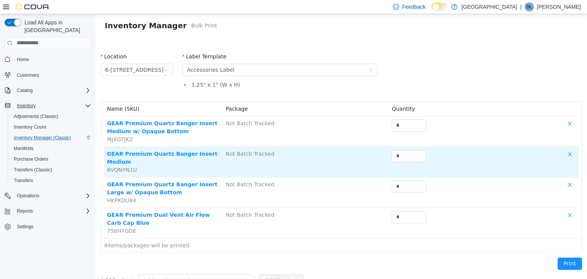
scroll to position [22, 0]
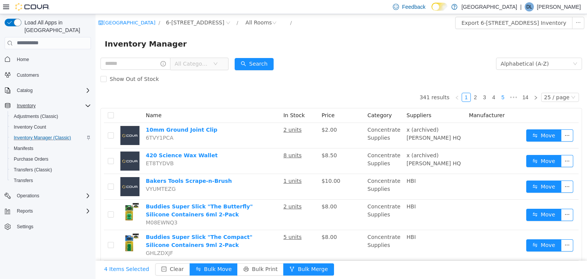
click at [507, 97] on link "5" at bounding box center [503, 97] width 8 height 8
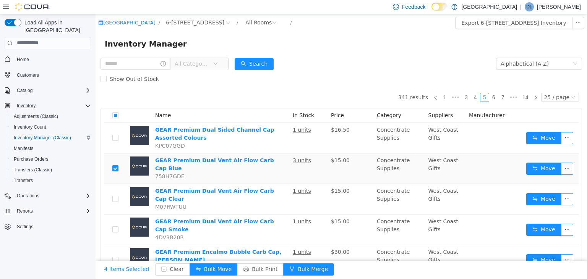
scroll to position [40, 0]
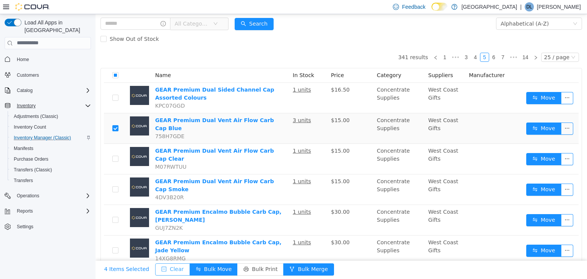
click at [161, 269] on button "Clear" at bounding box center [172, 269] width 35 height 12
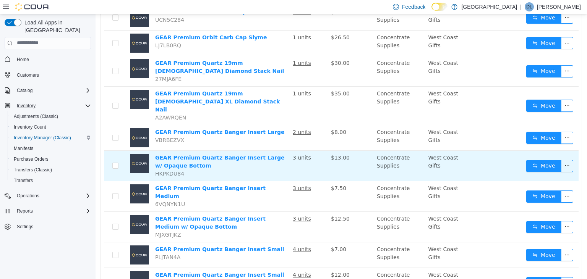
scroll to position [588, 0]
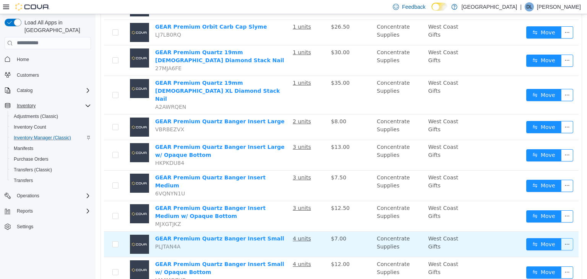
click at [568, 238] on button "button" at bounding box center [567, 244] width 12 height 12
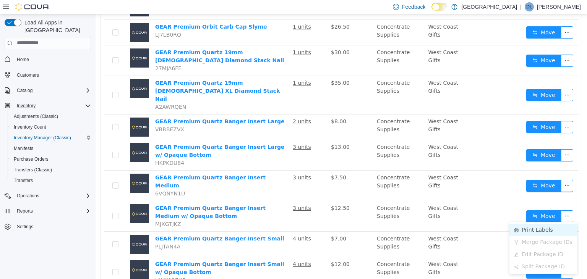
click at [538, 230] on li "Print Labels" at bounding box center [544, 230] width 68 height 12
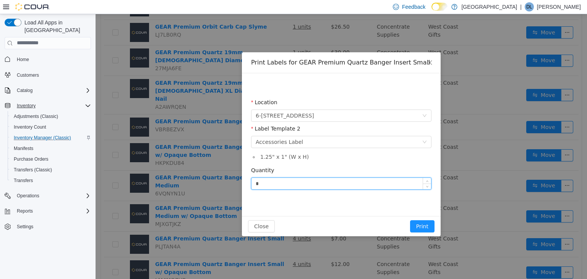
click at [277, 183] on input "*" at bounding box center [342, 183] width 180 height 11
type input "*"
click at [423, 228] on button "Print" at bounding box center [422, 226] width 24 height 12
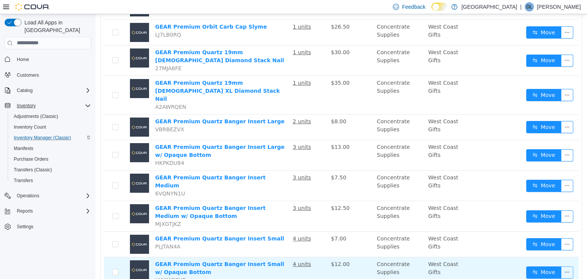
click at [567, 266] on button "button" at bounding box center [567, 272] width 12 height 12
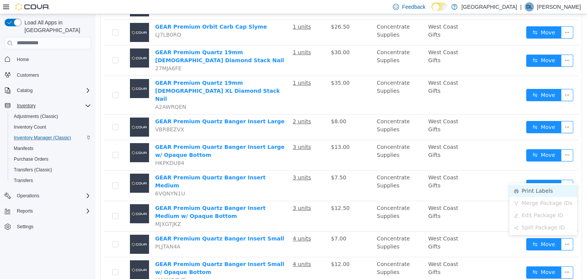
click at [537, 192] on li "Print Labels" at bounding box center [544, 191] width 68 height 12
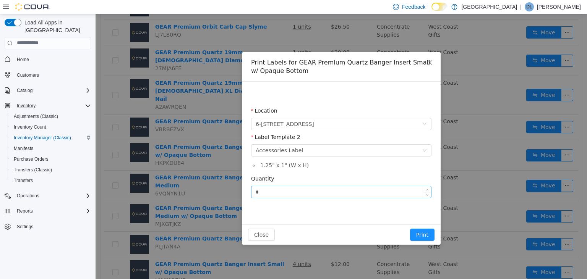
click at [300, 192] on input "*" at bounding box center [342, 191] width 180 height 11
type input "*"
click at [424, 233] on button "Print" at bounding box center [422, 235] width 24 height 12
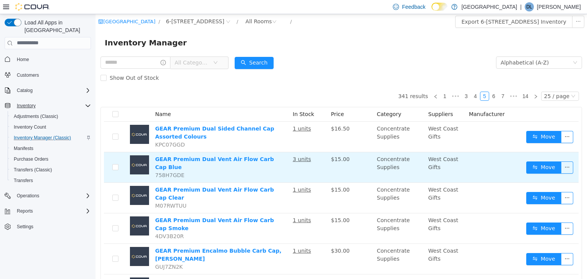
scroll to position [0, 0]
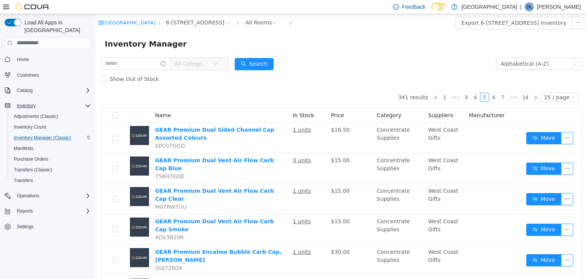
click at [197, 64] on span "All Categories" at bounding box center [192, 64] width 35 height 8
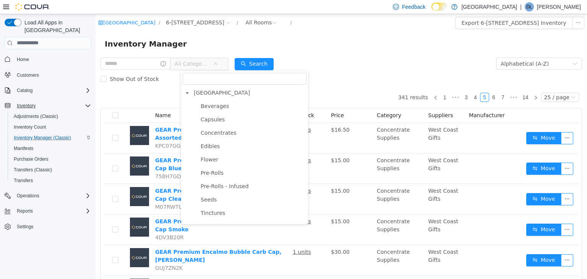
click at [205, 47] on div "Inventory Manager" at bounding box center [341, 43] width 473 height 12
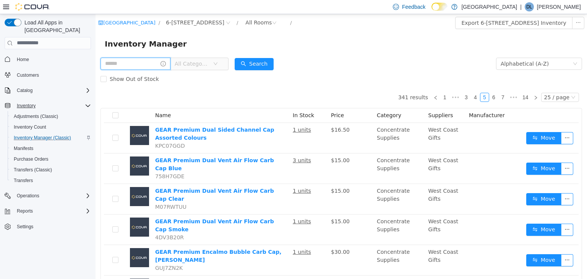
click at [162, 64] on input "text" at bounding box center [136, 63] width 70 height 12
click at [200, 60] on span "All Categories" at bounding box center [194, 63] width 38 height 11
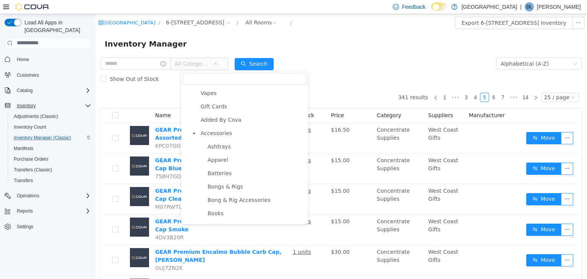
scroll to position [110, 0]
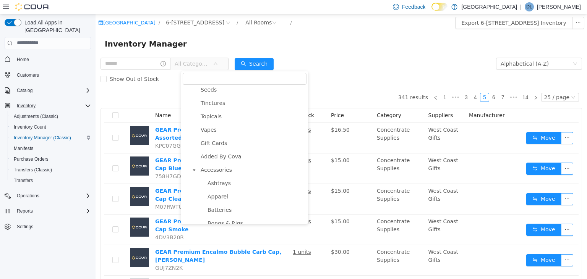
click at [195, 169] on icon "icon: caret-down" at bounding box center [194, 170] width 4 height 4
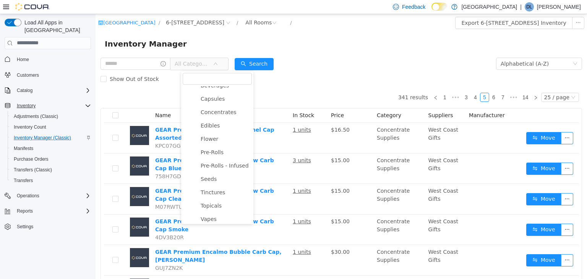
scroll to position [0, 0]
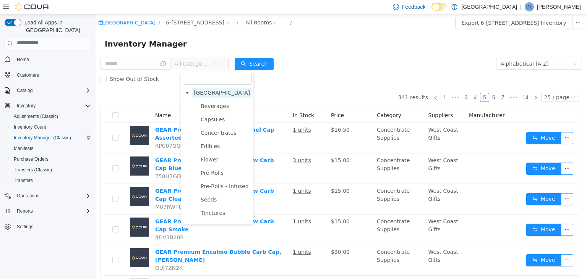
click at [193, 93] on span "[GEOGRAPHIC_DATA]" at bounding box center [222, 93] width 60 height 10
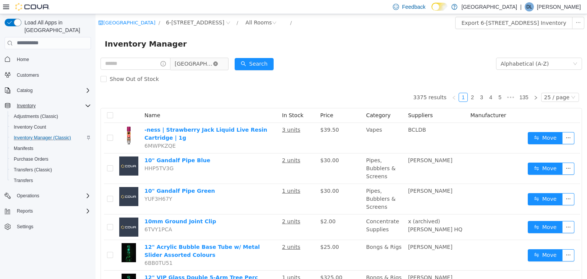
click at [218, 65] on icon "icon: close-circle" at bounding box center [215, 63] width 5 height 5
click at [204, 63] on span "All Categories" at bounding box center [192, 64] width 35 height 8
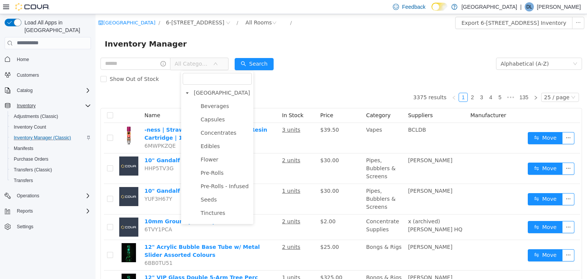
click at [187, 94] on icon "icon: caret-down" at bounding box center [187, 93] width 4 height 4
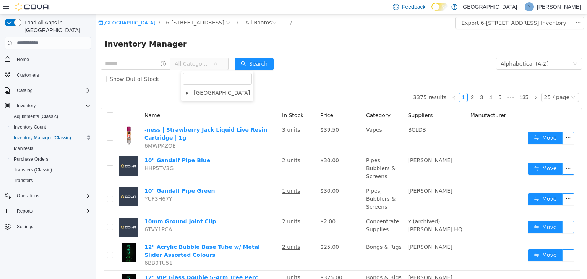
click at [187, 94] on icon "icon: caret-down" at bounding box center [187, 93] width 4 height 4
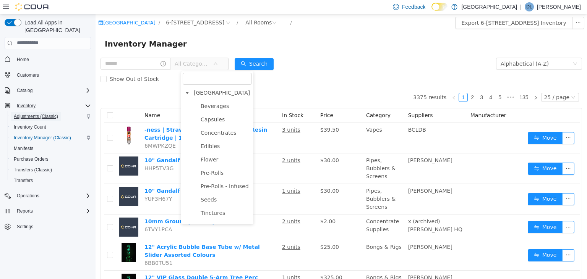
click at [48, 114] on span "Adjustments (Classic)" at bounding box center [36, 117] width 44 height 6
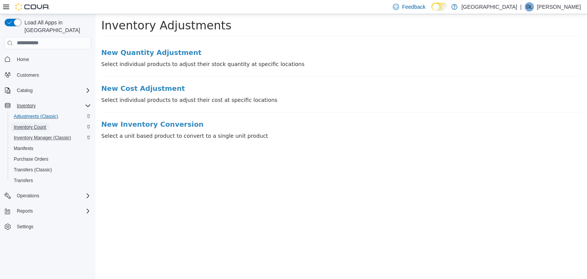
click at [44, 124] on span "Inventory Count" at bounding box center [30, 127] width 32 height 6
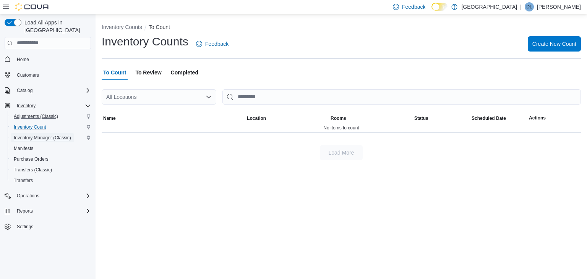
click at [53, 135] on span "Inventory Manager (Classic)" at bounding box center [42, 138] width 57 height 6
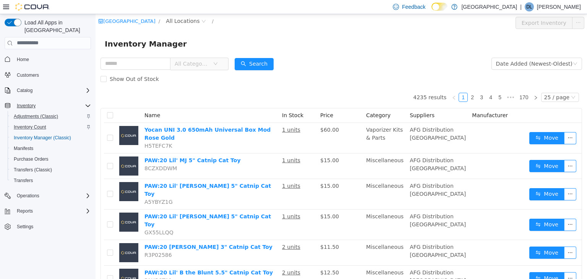
click at [196, 62] on span "All Categories" at bounding box center [192, 64] width 35 height 8
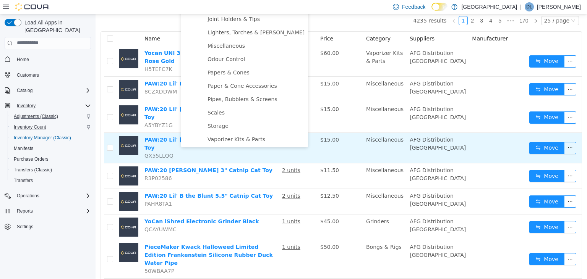
scroll to position [81, 0]
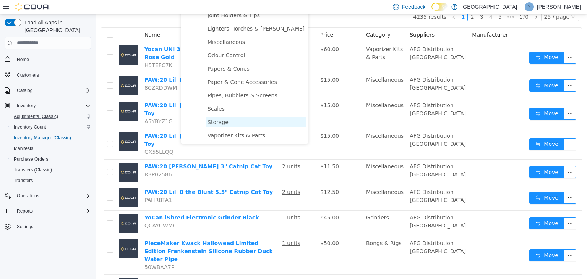
click at [219, 121] on span "Storage" at bounding box center [218, 122] width 21 height 6
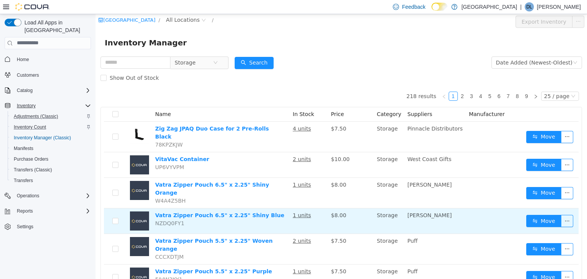
scroll to position [0, 0]
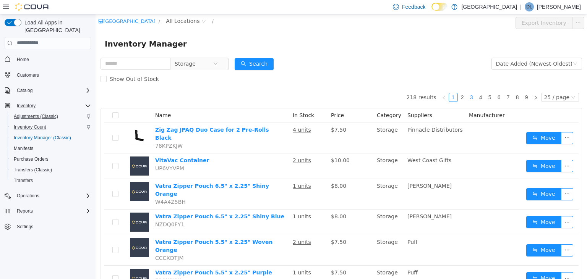
click at [476, 97] on link "3" at bounding box center [472, 97] width 8 height 8
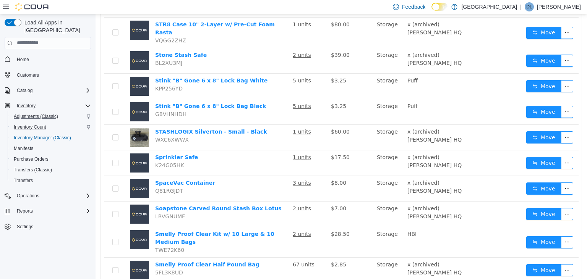
scroll to position [538, 0]
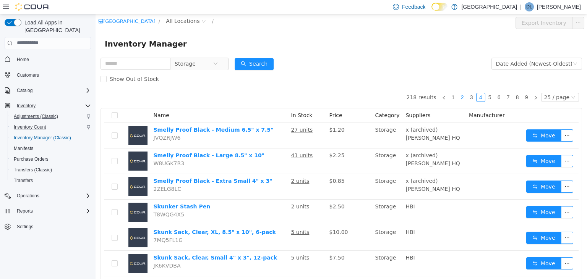
click at [467, 100] on link "2" at bounding box center [462, 97] width 8 height 8
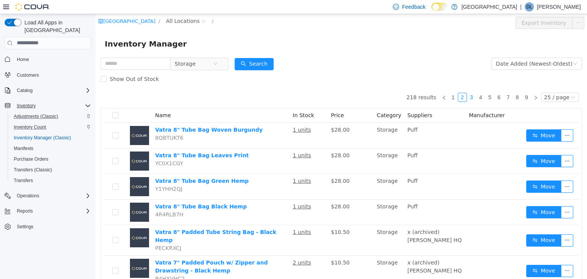
click at [473, 96] on link "3" at bounding box center [472, 97] width 8 height 8
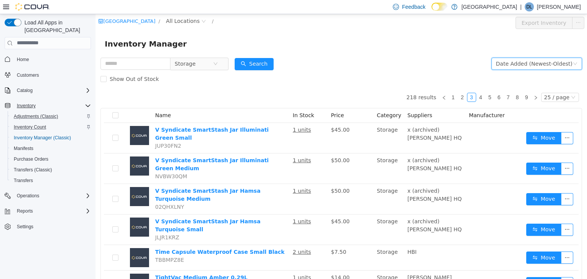
click at [524, 68] on div "Date Added (Newest-Oldest)" at bounding box center [534, 63] width 76 height 11
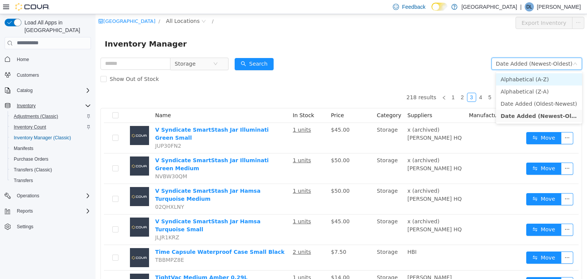
click at [531, 81] on li "Alphabetical (A-Z)" at bounding box center [539, 79] width 86 height 12
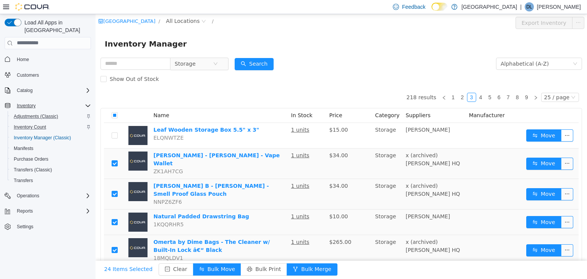
click at [119, 159] on td at bounding box center [114, 163] width 21 height 31
click at [115, 182] on td at bounding box center [114, 194] width 21 height 31
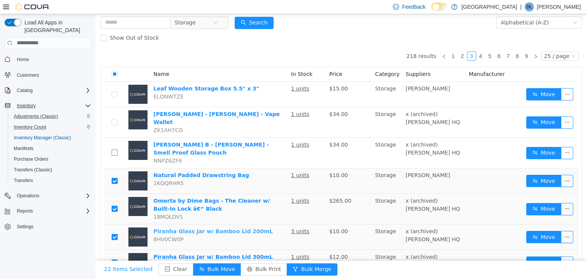
scroll to position [81, 0]
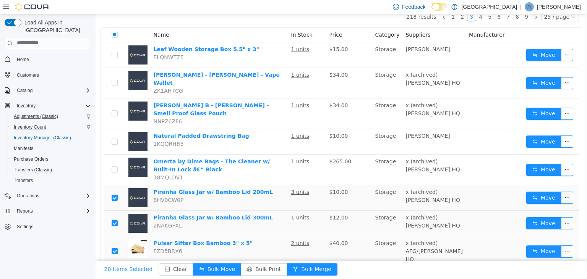
click at [115, 219] on label at bounding box center [115, 223] width 6 height 8
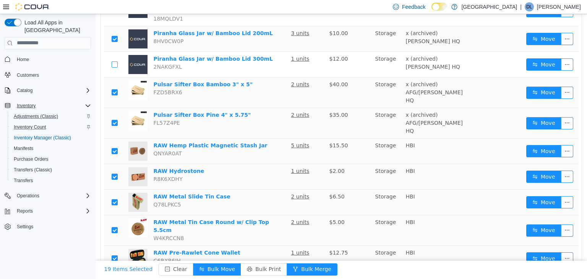
scroll to position [242, 0]
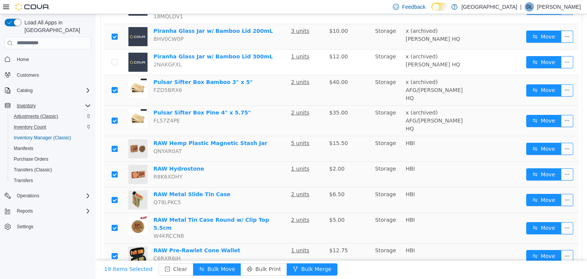
click at [116, 171] on label at bounding box center [115, 175] width 6 height 8
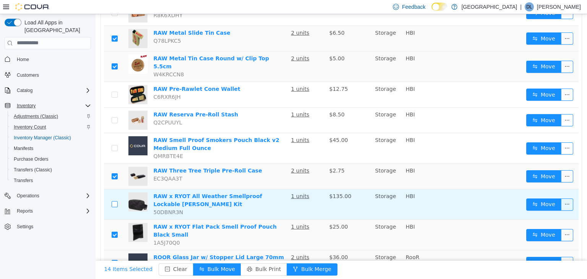
scroll to position [444, 0]
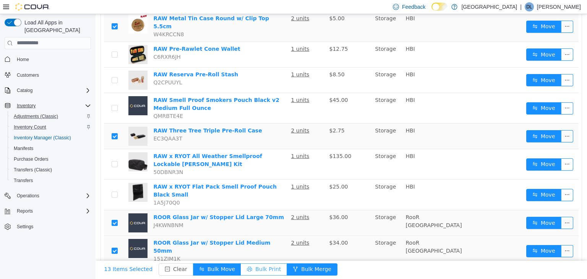
click at [252, 269] on button "Bulk Print" at bounding box center [264, 269] width 46 height 12
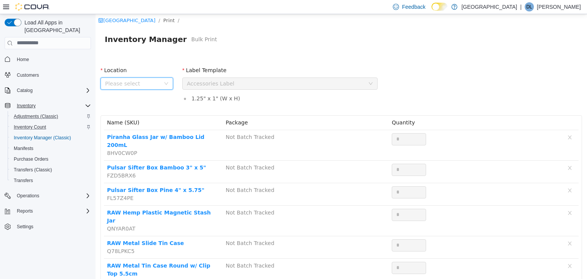
click at [150, 86] on span "Please select" at bounding box center [132, 84] width 55 height 8
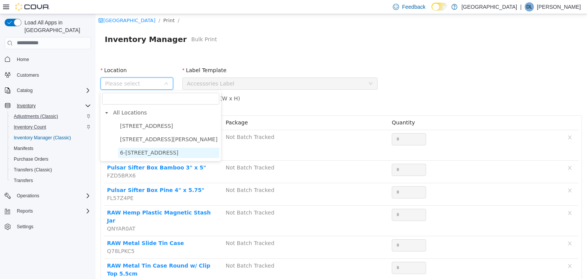
click at [153, 148] on span "6-[STREET_ADDRESS]" at bounding box center [168, 153] width 101 height 10
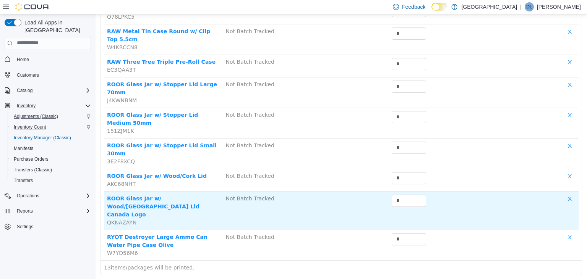
scroll to position [240, 0]
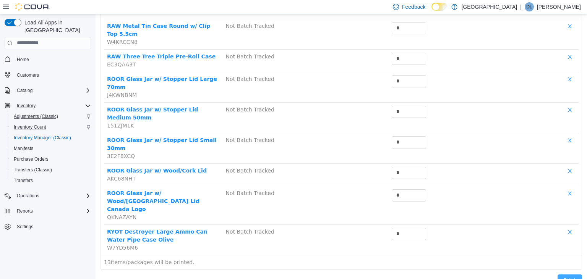
click at [575, 275] on button "Print" at bounding box center [570, 281] width 24 height 12
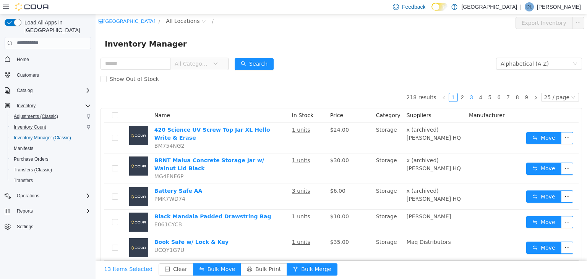
click at [474, 96] on link "3" at bounding box center [472, 97] width 8 height 8
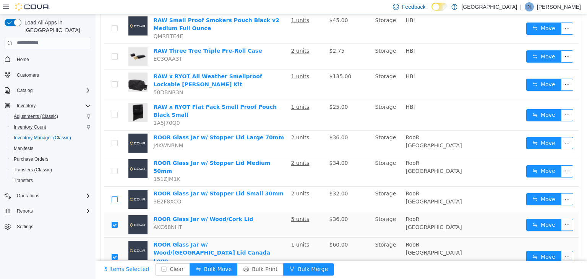
scroll to position [528, 0]
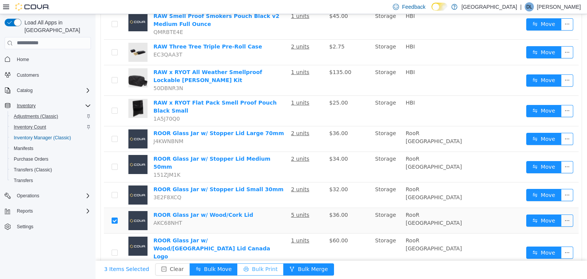
click at [247, 267] on button "Bulk Print" at bounding box center [260, 269] width 46 height 12
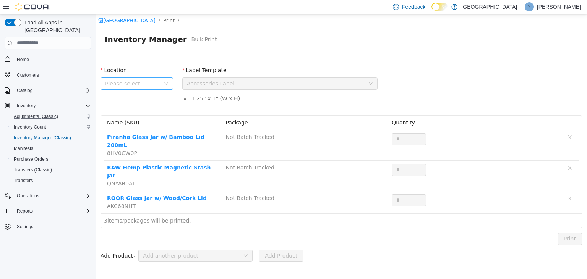
click at [117, 84] on span "Please select" at bounding box center [132, 84] width 55 height 8
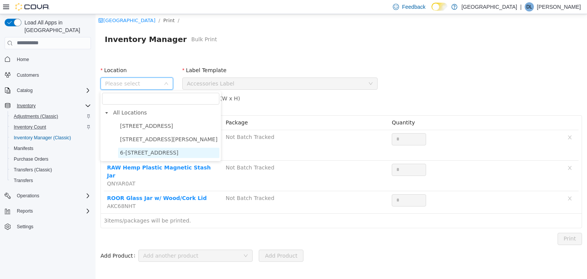
click at [150, 151] on span "6-[STREET_ADDRESS]" at bounding box center [149, 152] width 58 height 6
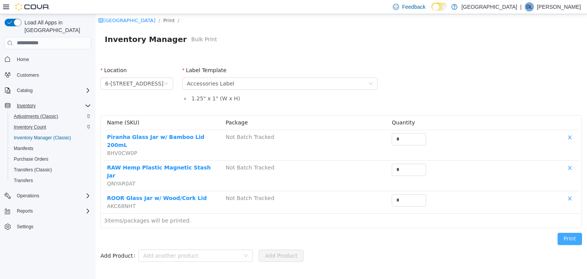
click at [564, 233] on button "Print" at bounding box center [570, 239] width 24 height 12
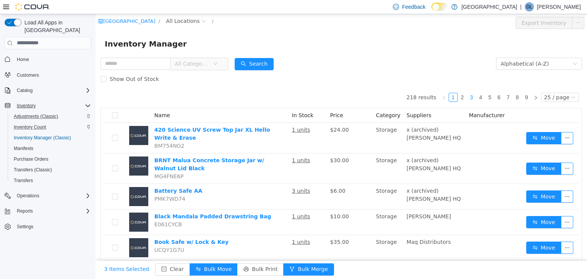
click at [476, 96] on link "3" at bounding box center [472, 97] width 8 height 8
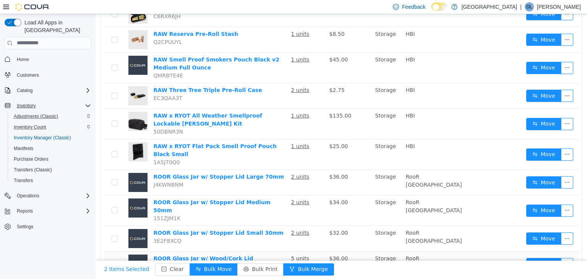
scroll to position [528, 0]
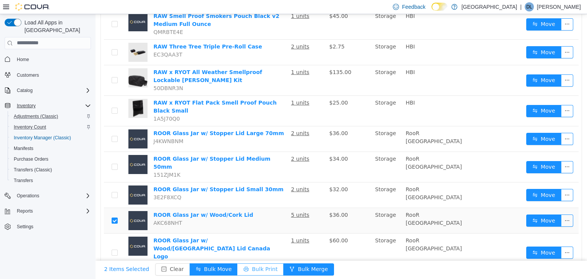
click at [249, 268] on button "Bulk Print" at bounding box center [260, 269] width 46 height 12
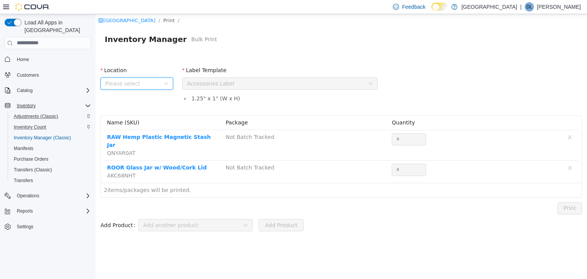
click at [146, 84] on span "Please select" at bounding box center [132, 84] width 55 height 8
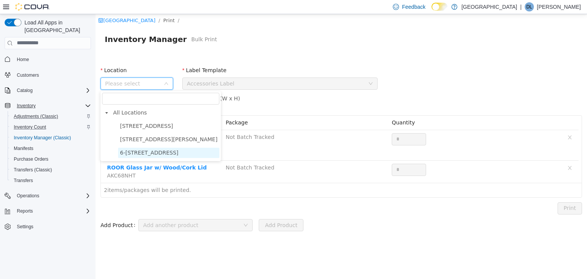
click at [153, 154] on span "6-[STREET_ADDRESS]" at bounding box center [149, 152] width 58 height 6
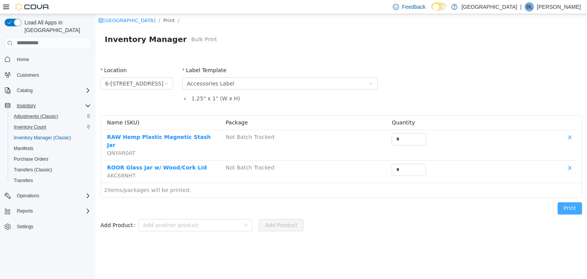
click at [572, 202] on button "Print" at bounding box center [570, 208] width 24 height 12
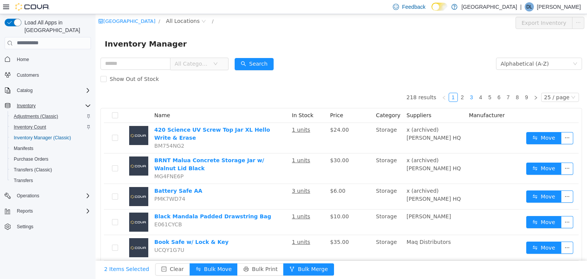
click at [476, 97] on link "3" at bounding box center [472, 97] width 8 height 8
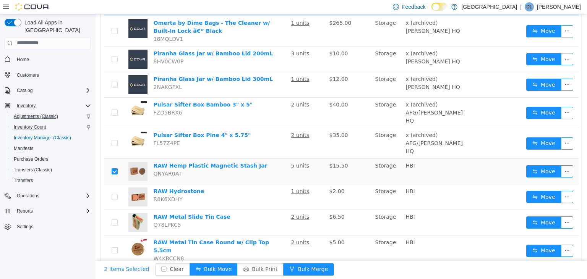
scroll to position [205, 0]
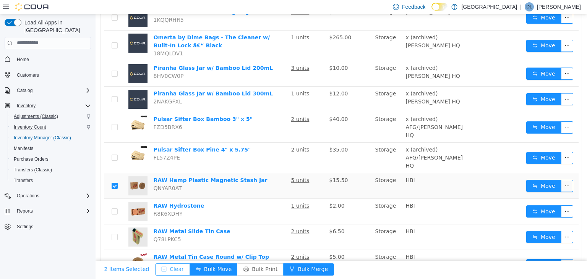
click at [172, 268] on button "Clear" at bounding box center [172, 269] width 35 height 12
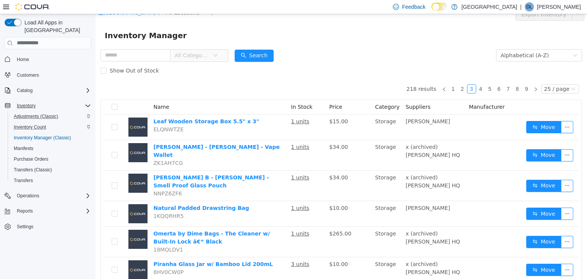
scroll to position [0, 0]
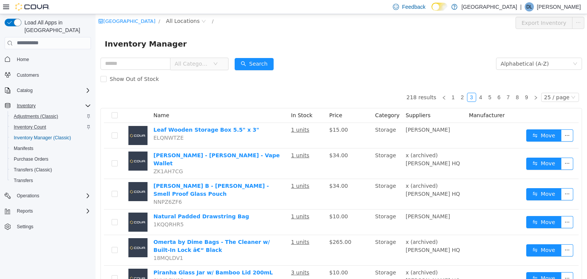
click at [195, 65] on span "All Categories" at bounding box center [192, 64] width 35 height 8
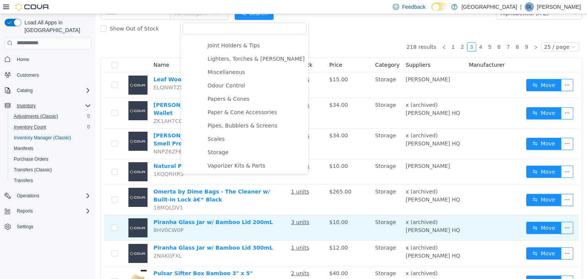
scroll to position [81, 0]
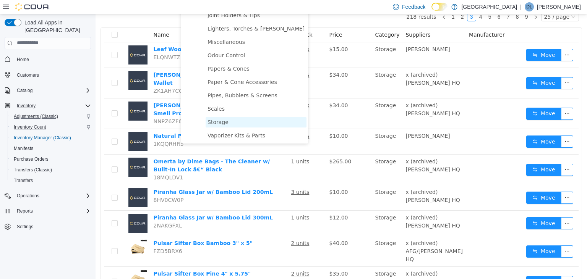
click at [219, 122] on span "Storage" at bounding box center [218, 122] width 21 height 6
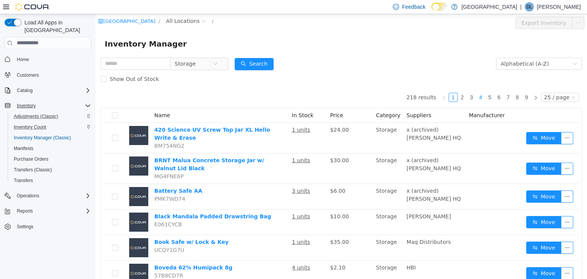
click at [485, 97] on link "4" at bounding box center [481, 97] width 8 height 8
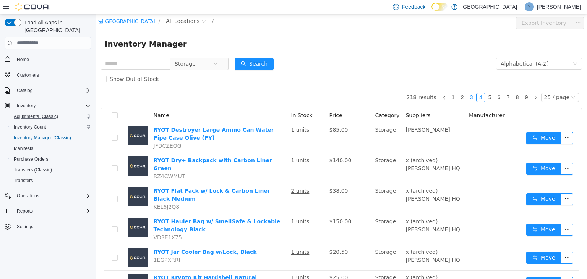
click at [475, 97] on link "3" at bounding box center [472, 97] width 8 height 8
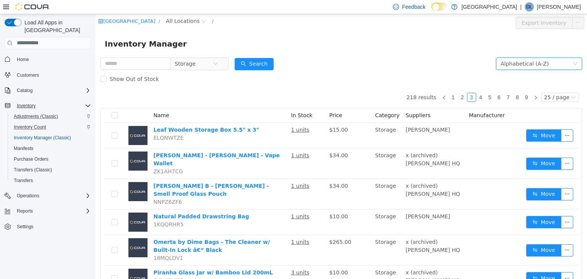
click at [525, 62] on div "Alphabetical (A-Z)" at bounding box center [525, 63] width 48 height 11
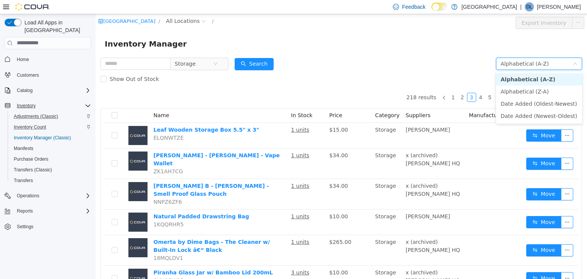
click at [532, 79] on li "Alphabetical (A-Z)" at bounding box center [539, 79] width 86 height 12
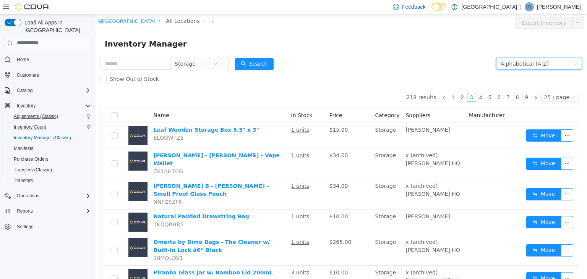
click at [525, 62] on div "Alphabetical (A-Z)" at bounding box center [525, 63] width 48 height 11
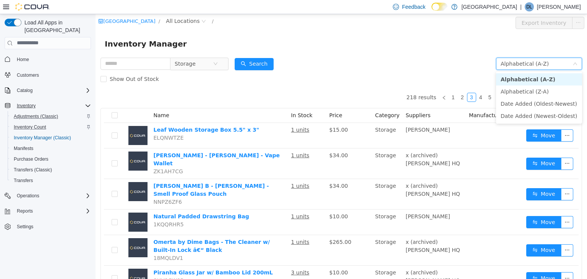
click at [536, 77] on li "Alphabetical (A-Z)" at bounding box center [539, 79] width 86 height 12
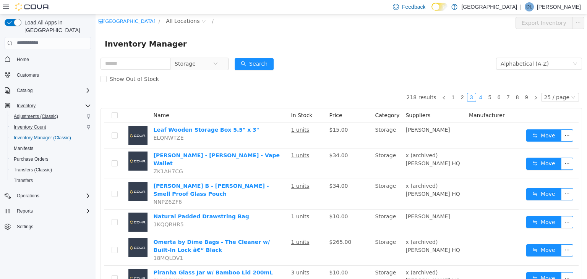
click at [485, 99] on link "4" at bounding box center [481, 97] width 8 height 8
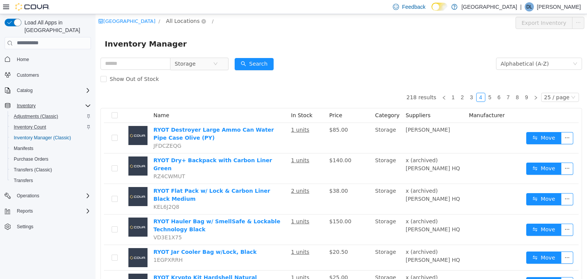
click at [199, 23] on span "All Locations" at bounding box center [183, 20] width 34 height 8
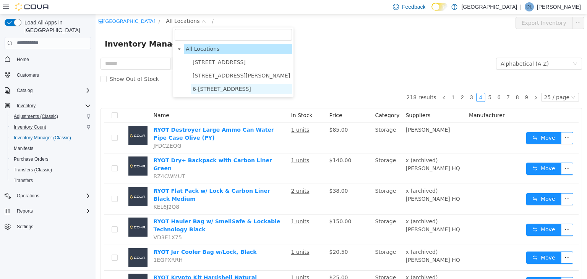
click at [231, 88] on span "6-[STREET_ADDRESS]" at bounding box center [222, 89] width 58 height 6
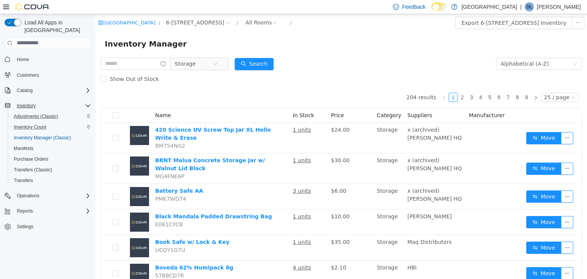
click at [392, 67] on form "Storage Alphabetical (A-Z) Search Show Out of Stock" at bounding box center [342, 71] width 482 height 31
click at [492, 97] on link "5" at bounding box center [490, 97] width 8 height 8
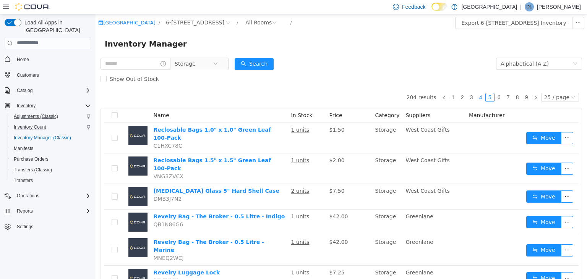
click at [483, 98] on link "4" at bounding box center [481, 97] width 8 height 8
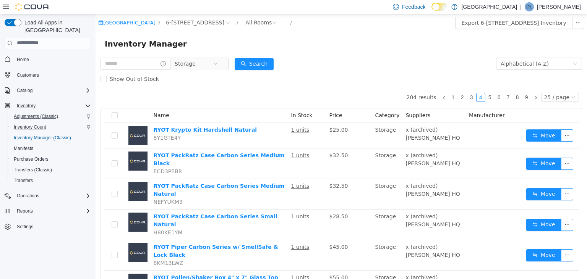
click at [345, 70] on form "Storage Alphabetical (A-Z) Search Show Out of Stock" at bounding box center [342, 71] width 482 height 31
click at [321, 60] on form "Storage Alphabetical (A-Z) Search Show Out of Stock" at bounding box center [342, 71] width 482 height 31
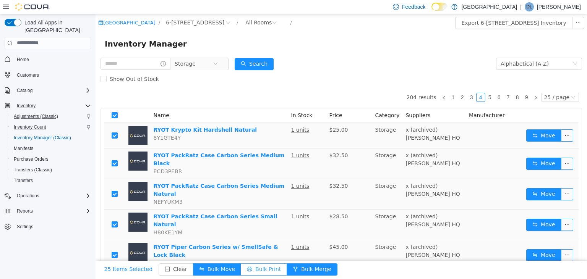
click at [250, 266] on button "Bulk Print" at bounding box center [264, 269] width 46 height 12
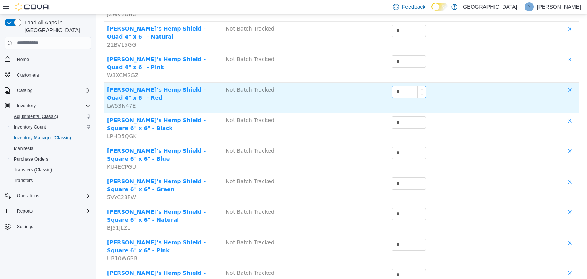
scroll to position [534, 0]
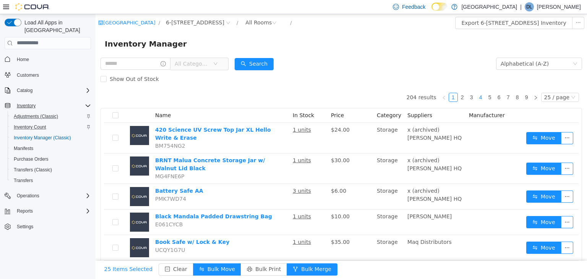
click at [483, 99] on link "4" at bounding box center [481, 97] width 8 height 8
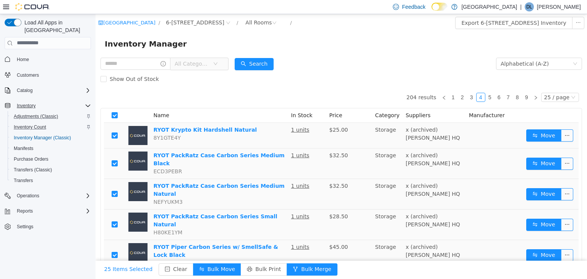
click at [111, 135] on td at bounding box center [114, 136] width 21 height 26
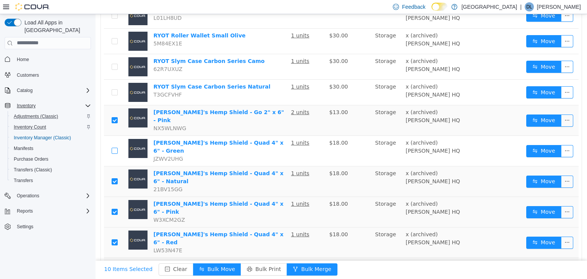
scroll to position [404, 0]
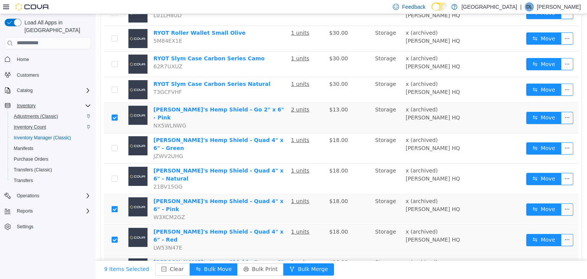
click at [116, 205] on label at bounding box center [115, 209] width 6 height 8
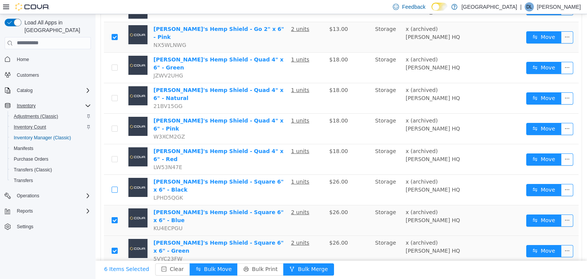
scroll to position [518, 0]
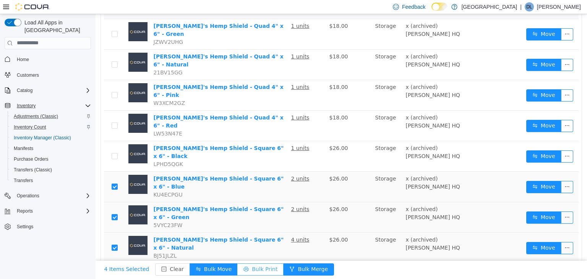
click at [249, 268] on button "Bulk Print" at bounding box center [260, 269] width 46 height 12
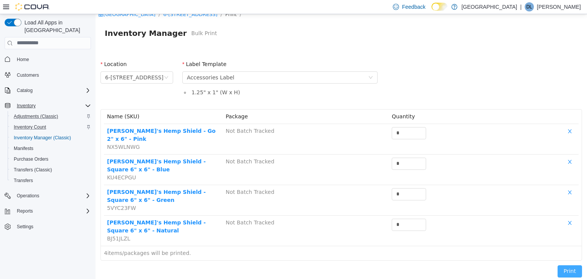
click at [568, 265] on button "Print" at bounding box center [570, 271] width 24 height 12
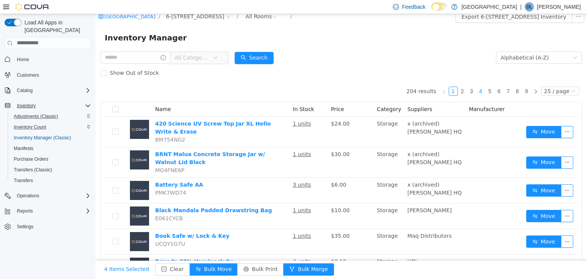
click at [481, 93] on link "4" at bounding box center [481, 91] width 8 height 8
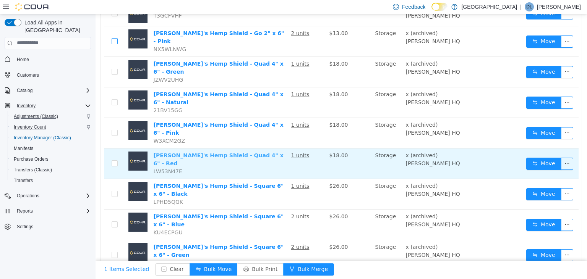
scroll to position [437, 0]
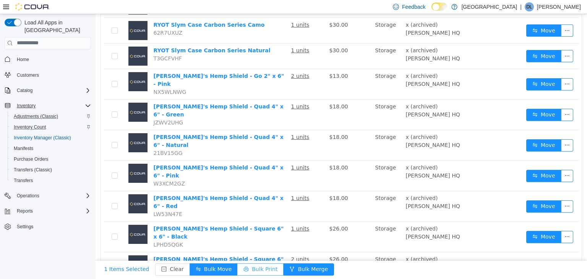
click at [255, 269] on button "Bulk Print" at bounding box center [260, 269] width 46 height 12
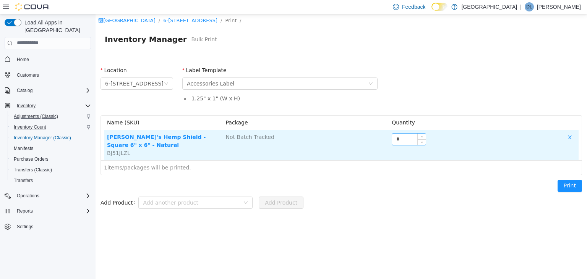
click at [399, 139] on input "*" at bounding box center [409, 138] width 34 height 11
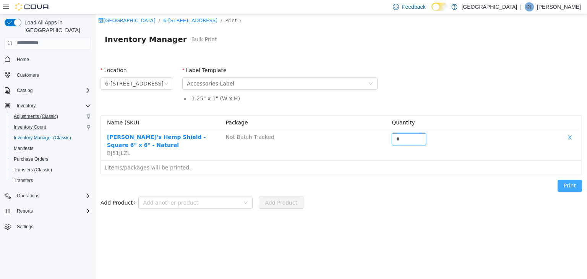
type input "*"
click at [574, 180] on button "Print" at bounding box center [570, 186] width 24 height 12
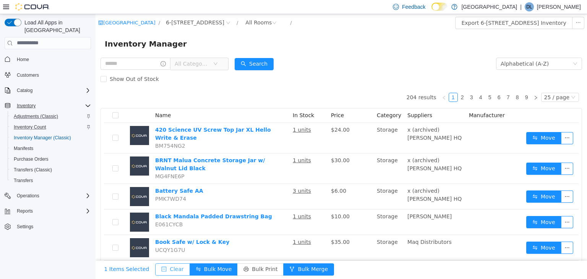
click at [169, 269] on button "Clear" at bounding box center [172, 269] width 35 height 12
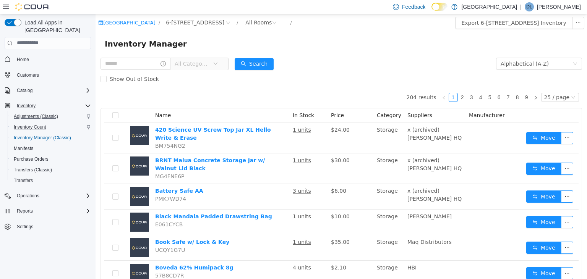
click at [209, 63] on span "All Categories" at bounding box center [192, 64] width 35 height 8
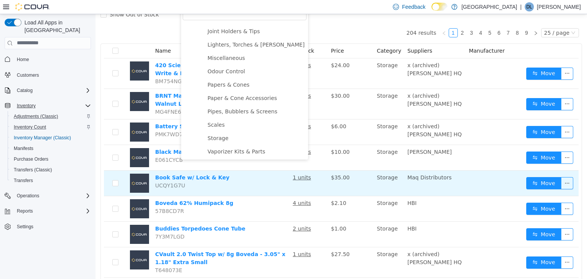
scroll to position [81, 0]
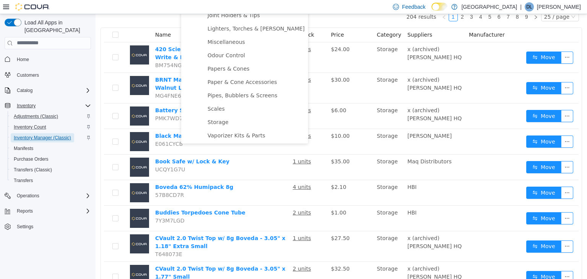
click at [52, 135] on span "Inventory Manager (Classic)" at bounding box center [42, 138] width 57 height 6
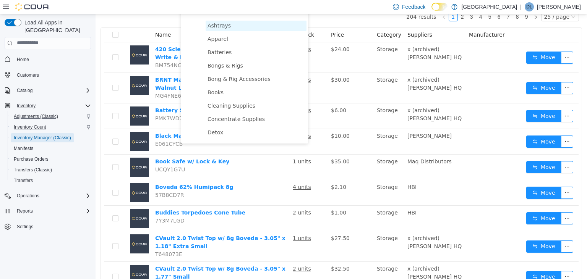
scroll to position [188, 0]
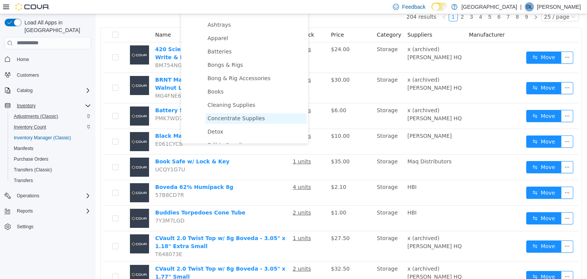
click at [234, 118] on span "Concentrate Supplies" at bounding box center [236, 118] width 57 height 6
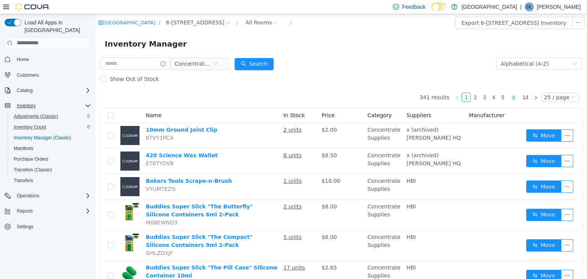
click at [516, 98] on span "•••" at bounding box center [514, 97] width 12 height 9
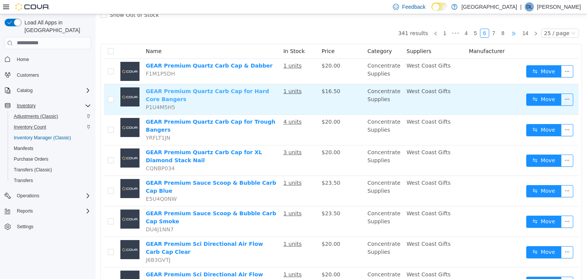
scroll to position [81, 0]
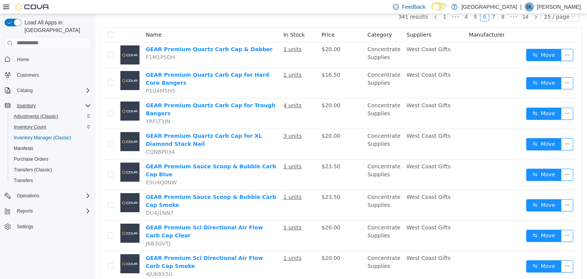
click at [112, 33] on th at bounding box center [110, 35] width 13 height 15
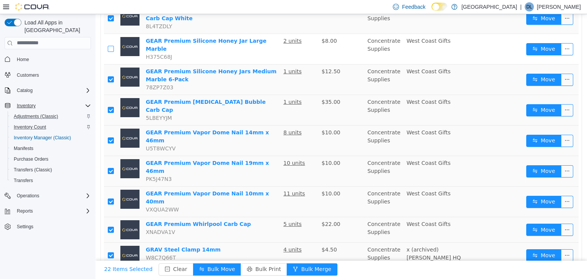
scroll to position [404, 0]
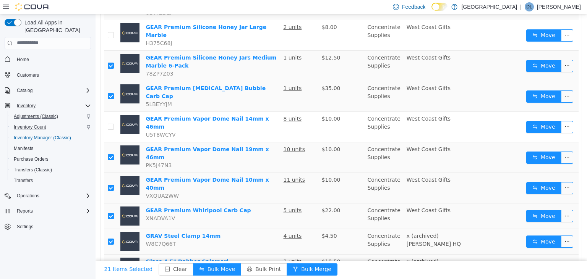
click at [112, 142] on td at bounding box center [110, 157] width 13 height 31
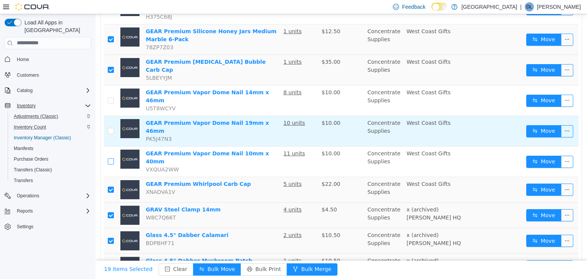
scroll to position [444, 0]
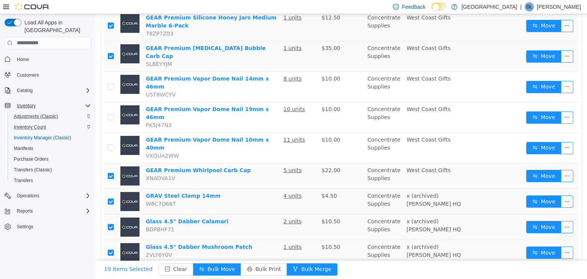
click at [114, 172] on label at bounding box center [111, 176] width 6 height 8
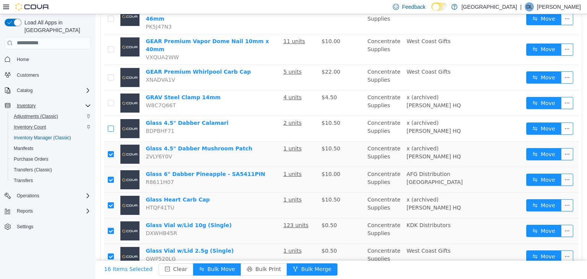
scroll to position [553, 0]
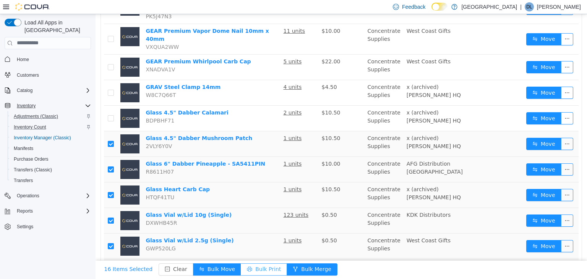
click at [252, 269] on button "Bulk Print" at bounding box center [264, 269] width 46 height 12
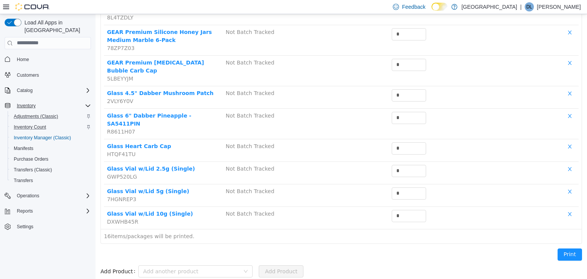
scroll to position [332, 0]
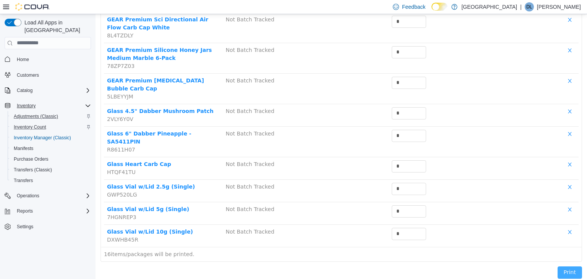
click at [579, 266] on button "Print" at bounding box center [570, 272] width 24 height 12
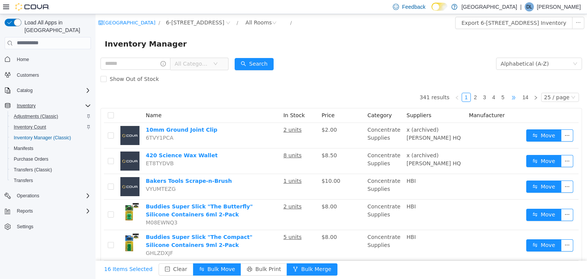
click at [519, 99] on span "•••" at bounding box center [514, 97] width 12 height 9
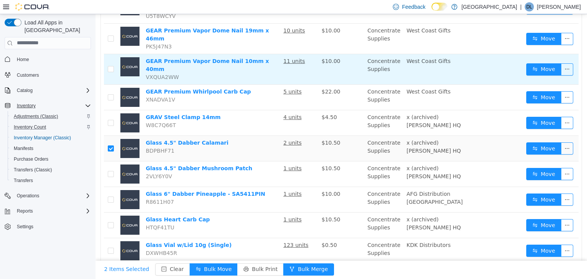
scroll to position [553, 0]
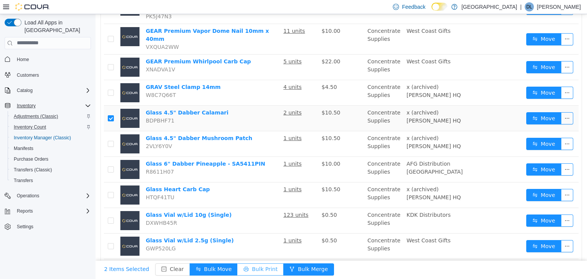
click at [253, 267] on button "Bulk Print" at bounding box center [260, 269] width 46 height 12
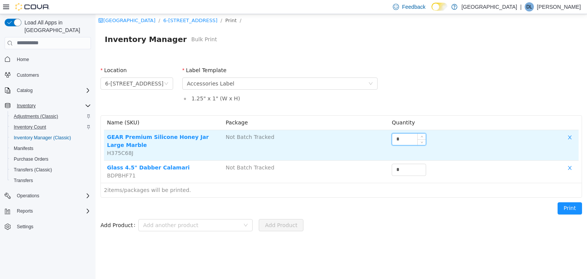
drag, startPoint x: 414, startPoint y: 138, endPoint x: 379, endPoint y: 138, distance: 35.9
click at [392, 138] on input "*" at bounding box center [409, 138] width 34 height 11
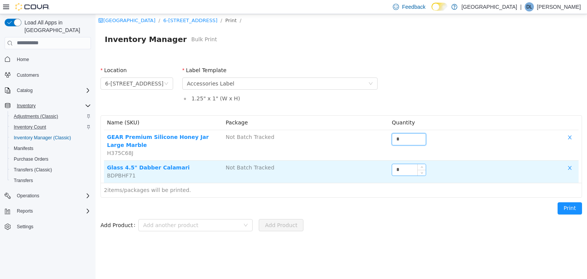
type input "*"
drag, startPoint x: 408, startPoint y: 165, endPoint x: 392, endPoint y: 165, distance: 15.7
click at [395, 164] on input "*" at bounding box center [409, 169] width 34 height 11
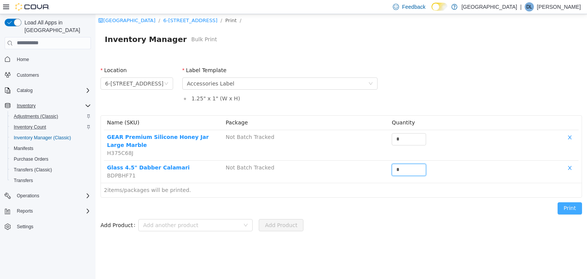
type input "*"
click at [579, 207] on button "Print" at bounding box center [570, 208] width 24 height 12
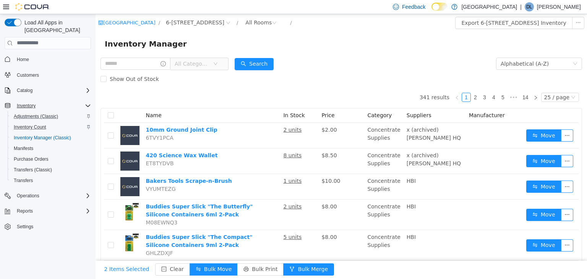
click at [213, 59] on span "All Categories" at bounding box center [194, 63] width 38 height 11
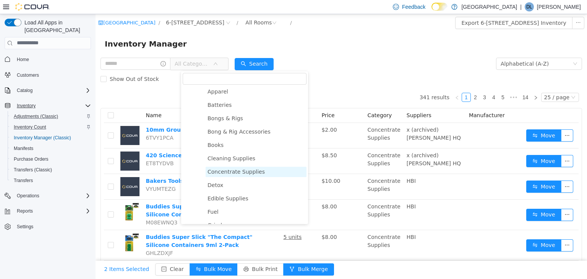
scroll to position [225, 0]
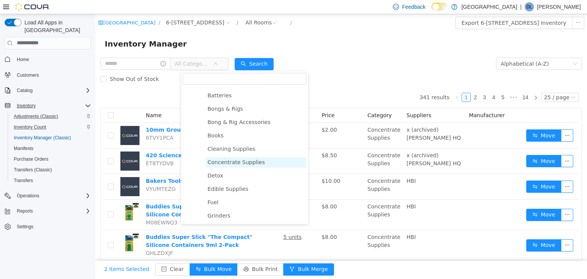
click at [240, 161] on span "Concentrate Supplies" at bounding box center [236, 162] width 57 height 6
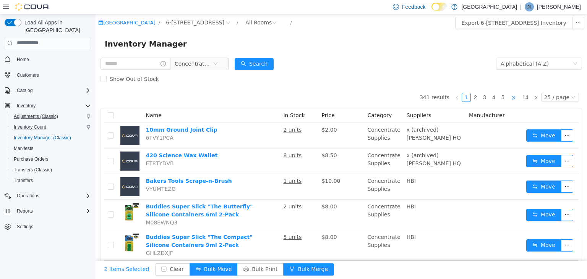
click at [517, 96] on span "•••" at bounding box center [514, 97] width 12 height 9
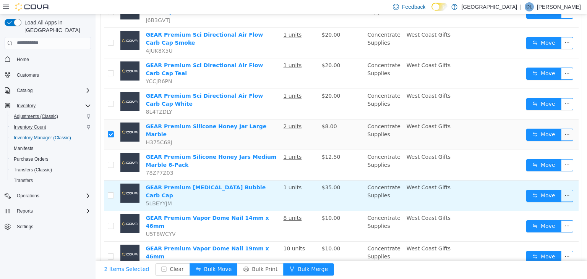
scroll to position [323, 0]
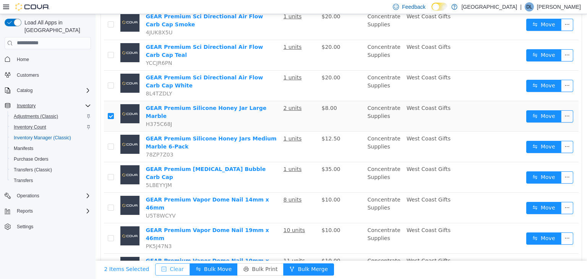
click at [169, 269] on button "Clear" at bounding box center [172, 269] width 35 height 12
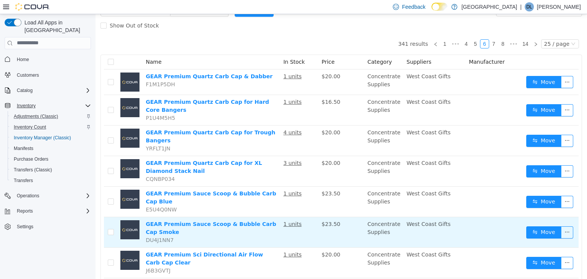
scroll to position [81, 0]
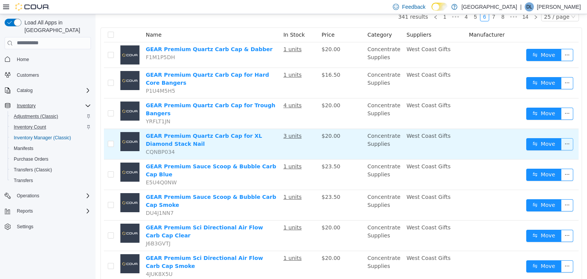
click at [565, 144] on button "button" at bounding box center [567, 144] width 12 height 12
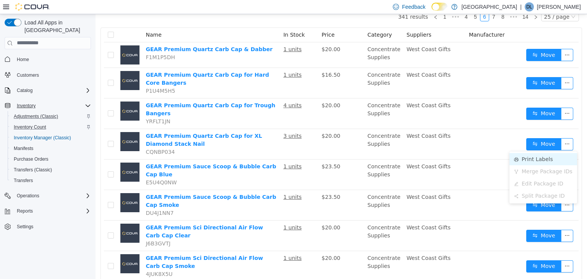
click at [543, 158] on li "Print Labels" at bounding box center [544, 159] width 68 height 12
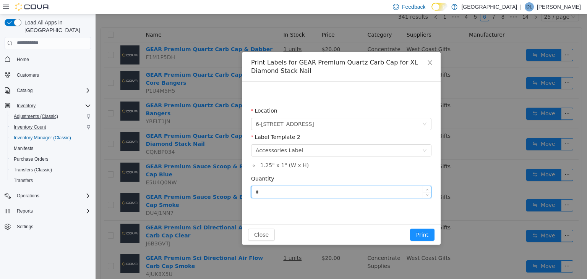
click at [312, 194] on input "*" at bounding box center [342, 191] width 180 height 11
type input "*"
click at [410, 229] on button "Print" at bounding box center [422, 235] width 24 height 12
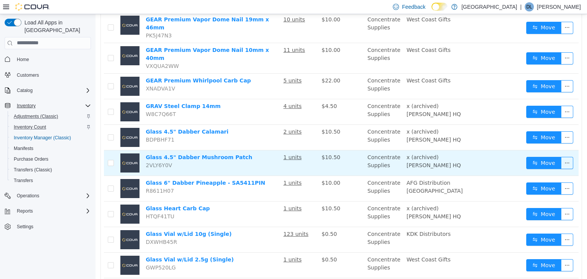
scroll to position [512, 0]
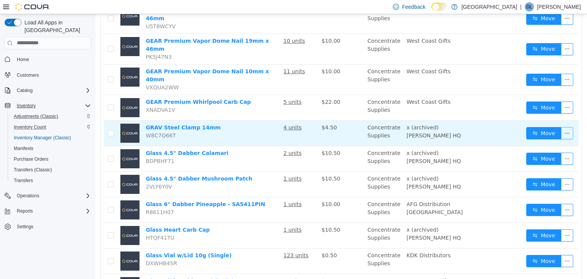
click at [568, 127] on button "button" at bounding box center [567, 133] width 12 height 12
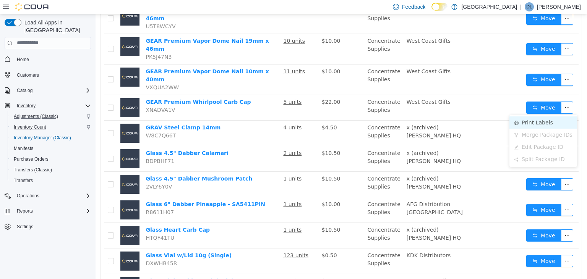
click at [544, 121] on li "Print Labels" at bounding box center [544, 122] width 68 height 12
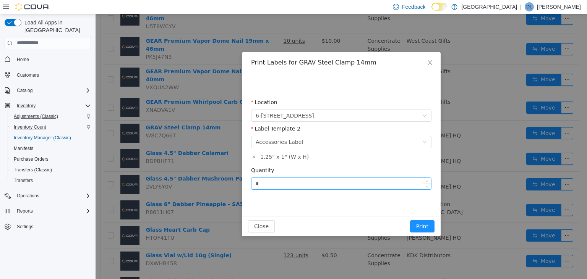
click at [272, 183] on input "*" at bounding box center [342, 183] width 180 height 11
type input "*"
click at [410, 220] on button "Print" at bounding box center [422, 226] width 24 height 12
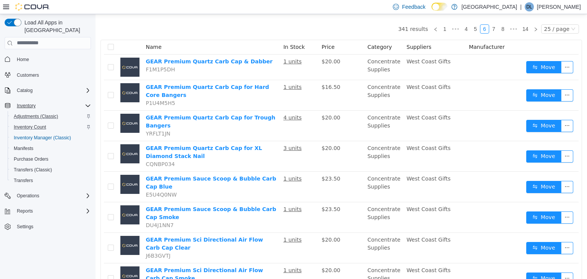
scroll to position [28, 0]
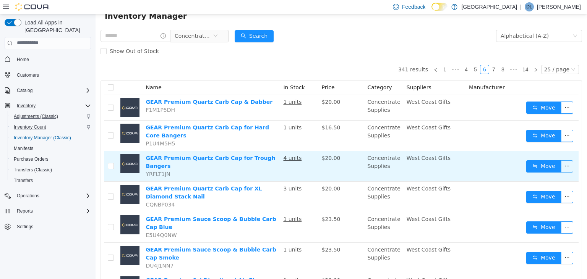
click at [567, 164] on button "button" at bounding box center [567, 166] width 12 height 12
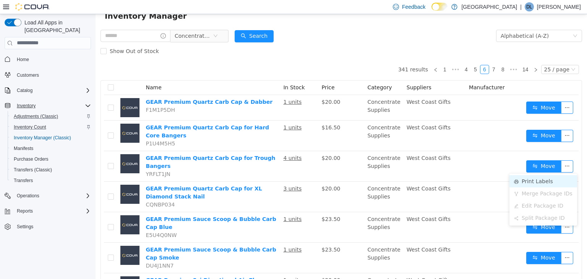
click at [539, 182] on li "Print Labels" at bounding box center [544, 181] width 68 height 12
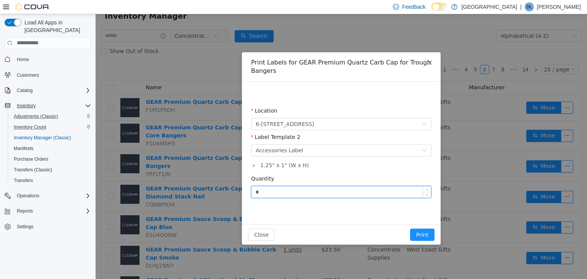
click at [283, 194] on input "*" at bounding box center [342, 191] width 180 height 11
type input "*"
click at [410, 229] on button "Print" at bounding box center [422, 235] width 24 height 12
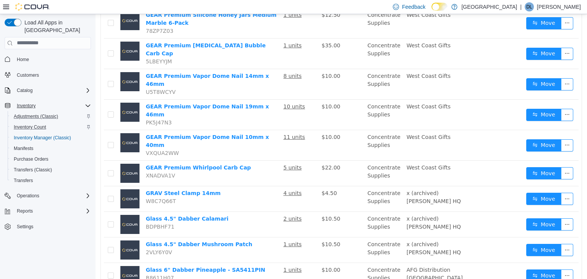
scroll to position [432, 0]
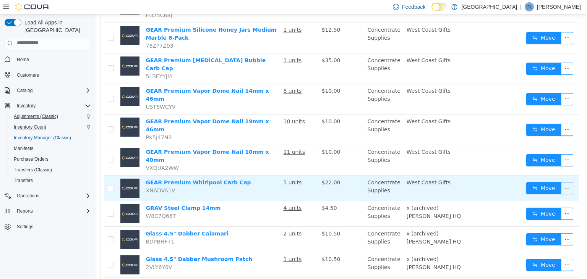
click at [568, 182] on button "button" at bounding box center [567, 188] width 12 height 12
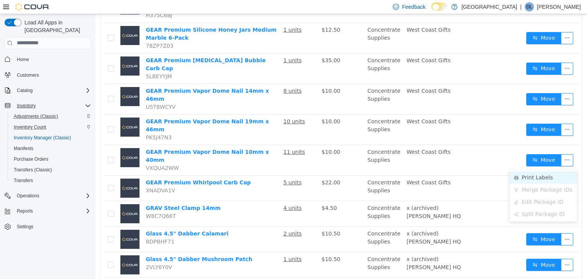
click at [535, 175] on li "Print Labels" at bounding box center [544, 177] width 68 height 12
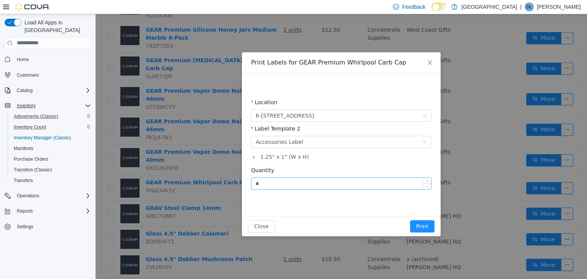
click at [363, 186] on input "*" at bounding box center [342, 183] width 180 height 11
type input "*"
click at [410, 220] on button "Print" at bounding box center [422, 226] width 24 height 12
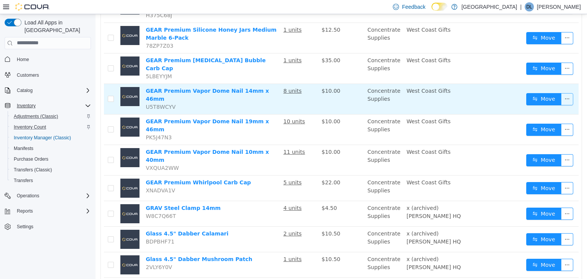
click at [569, 93] on button "button" at bounding box center [567, 99] width 12 height 12
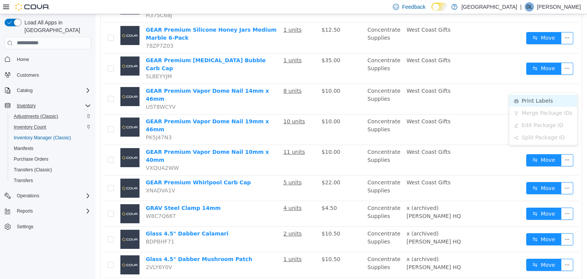
click at [541, 100] on li "Print Labels" at bounding box center [544, 100] width 68 height 12
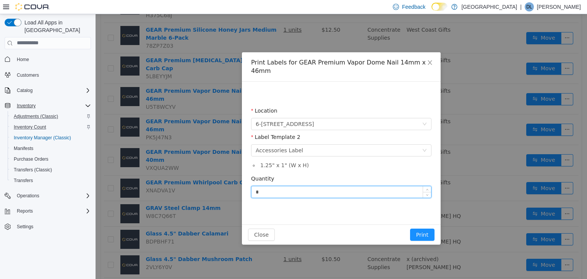
click at [282, 186] on input "*" at bounding box center [342, 191] width 180 height 11
type input "*"
click at [410, 229] on button "Print" at bounding box center [422, 235] width 24 height 12
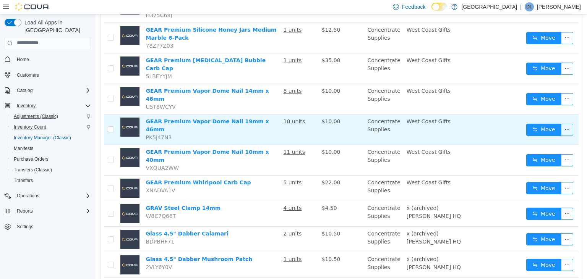
click at [571, 123] on button "button" at bounding box center [567, 129] width 12 height 12
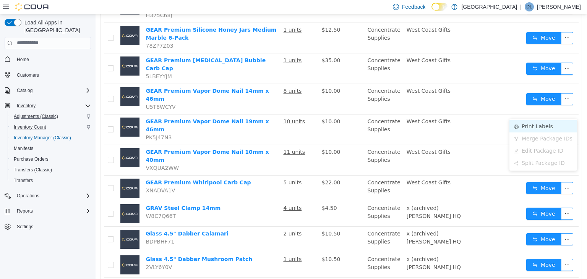
click at [542, 125] on li "Print Labels" at bounding box center [544, 126] width 68 height 12
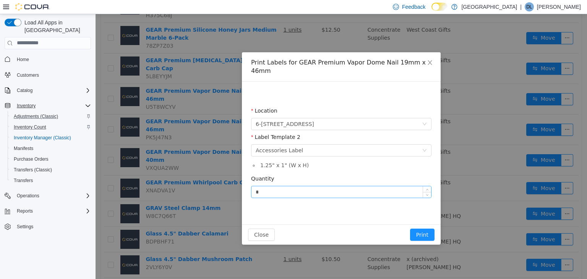
click at [327, 186] on input "*" at bounding box center [342, 191] width 180 height 11
type input "**"
click at [410, 229] on button "Print" at bounding box center [422, 235] width 24 height 12
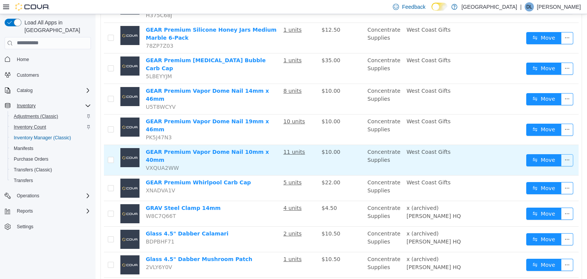
click at [569, 154] on button "button" at bounding box center [567, 160] width 12 height 12
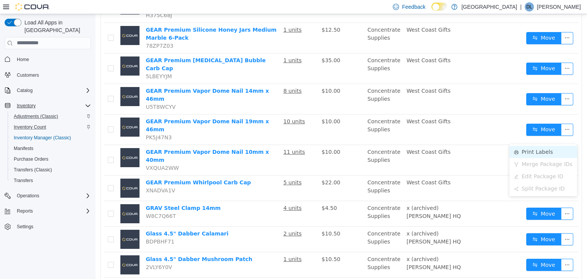
click at [548, 153] on li "Print Labels" at bounding box center [544, 152] width 68 height 12
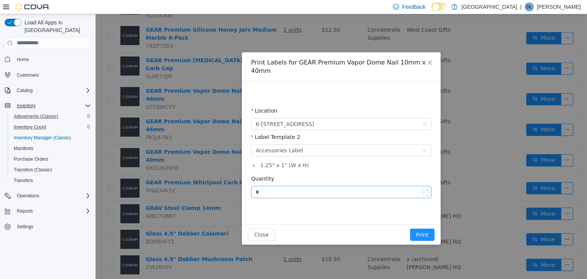
click at [330, 188] on input "*" at bounding box center [342, 191] width 180 height 11
type input "**"
click at [410, 229] on button "Print" at bounding box center [422, 235] width 24 height 12
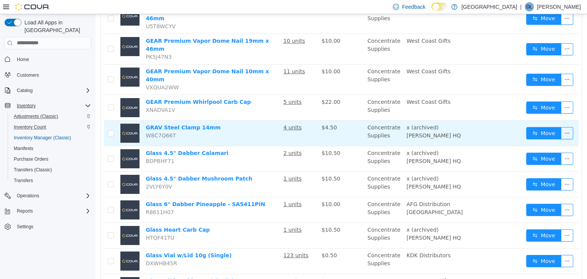
scroll to position [553, 0]
